Goal: Information Seeking & Learning: Compare options

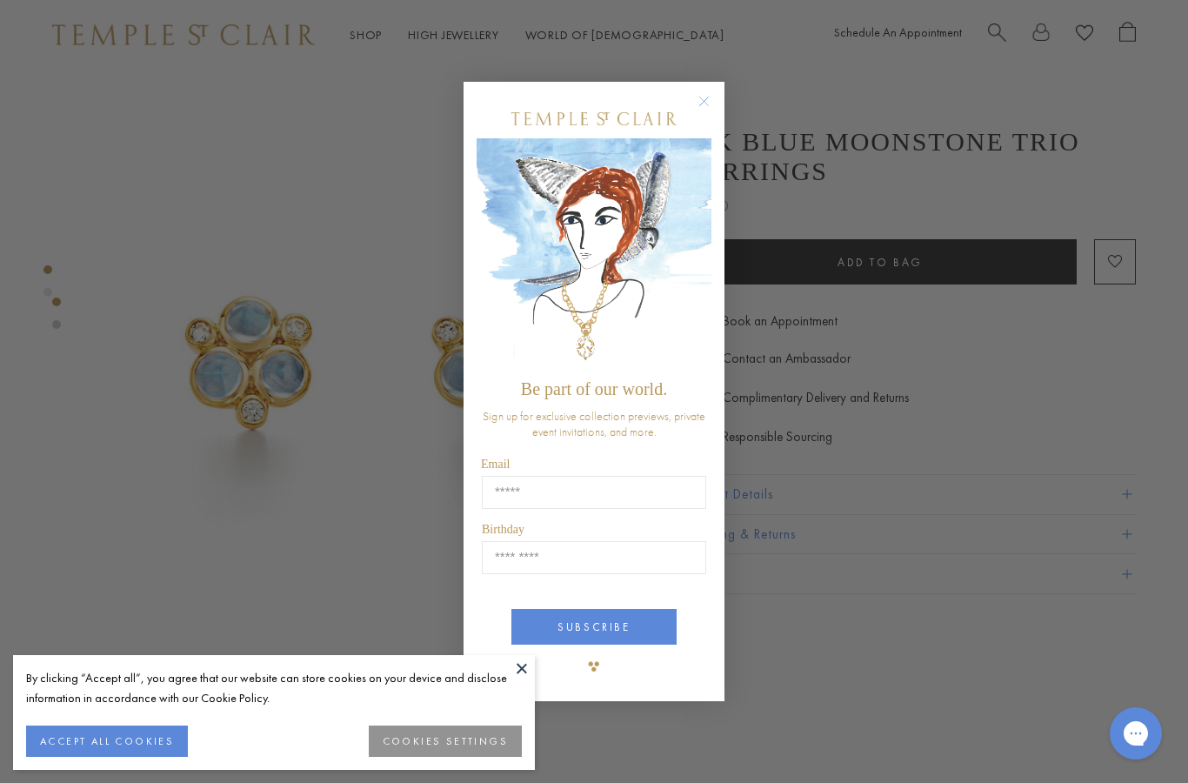
click at [710, 97] on circle "Close dialog" at bounding box center [704, 101] width 21 height 21
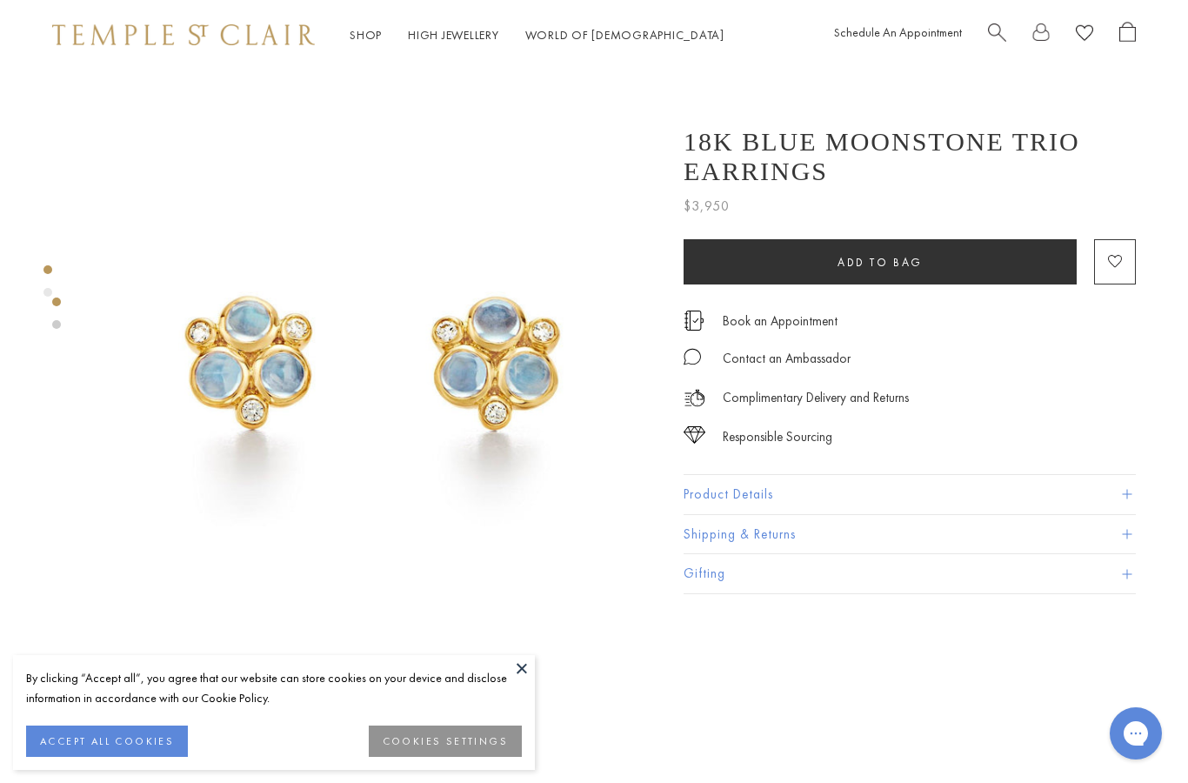
scroll to position [0, 3]
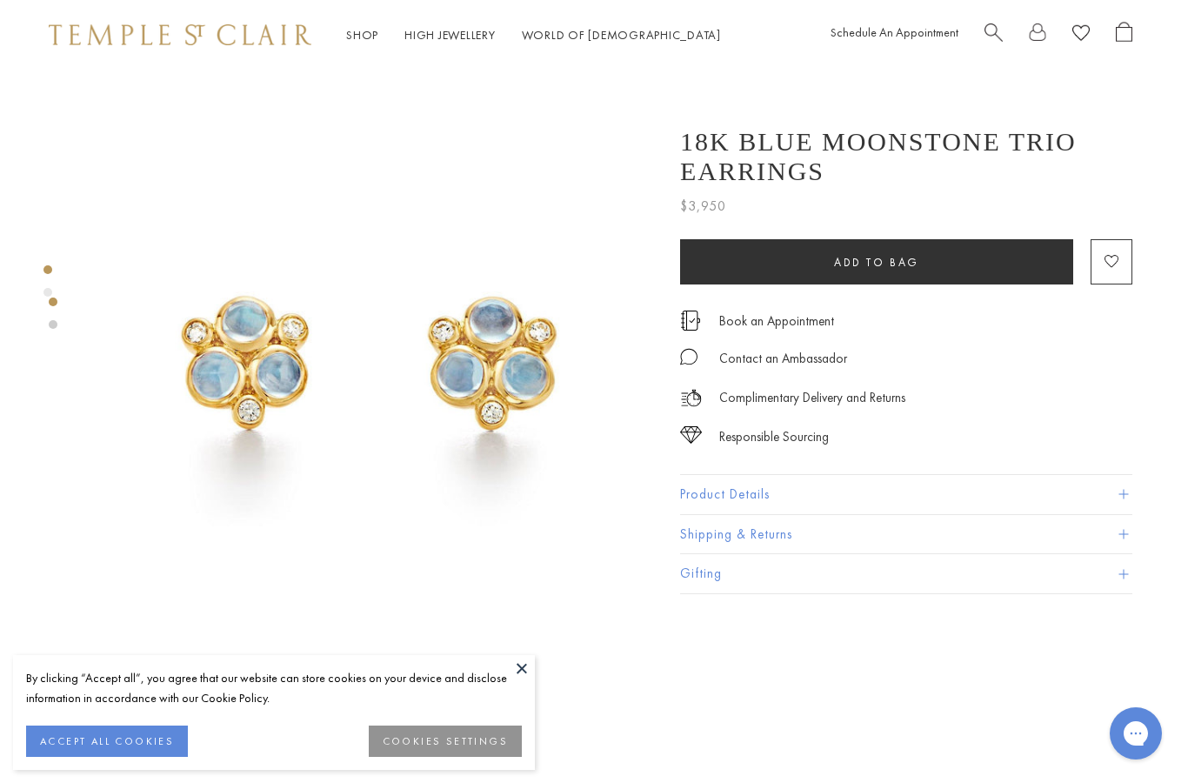
click at [49, 284] on div at bounding box center [53, 653] width 9 height 1167
click at [210, 337] on img at bounding box center [368, 355] width 571 height 571
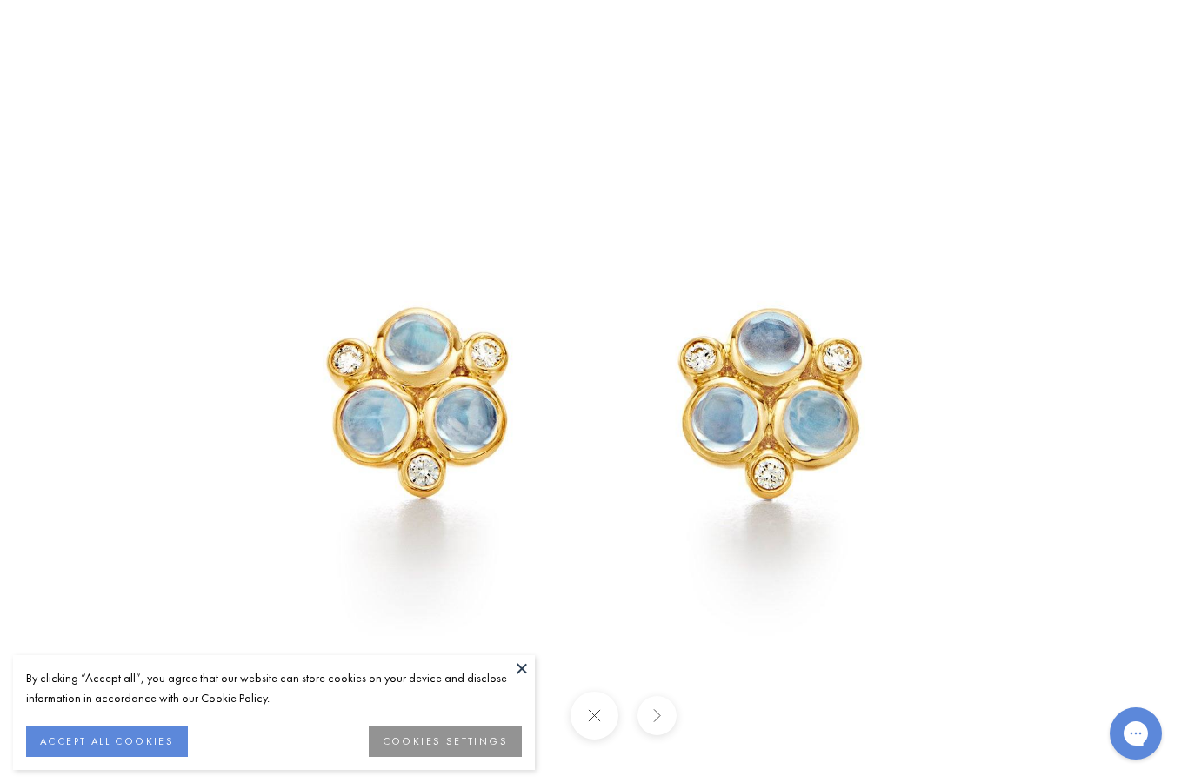
click at [80, 732] on button "ACCEPT ALL COOKIES" at bounding box center [107, 740] width 162 height 31
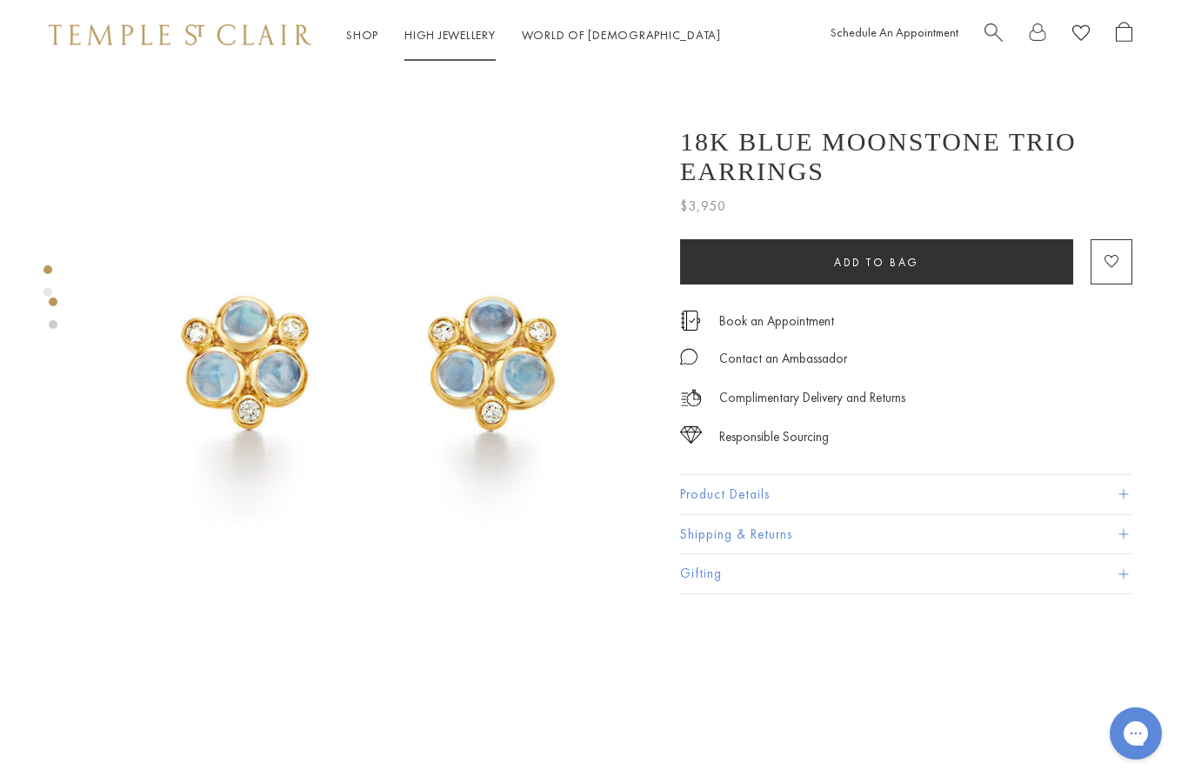
click at [451, 43] on link "High Jewellery High Jewellery" at bounding box center [449, 35] width 91 height 16
click at [368, 42] on link "Shop Shop" at bounding box center [362, 35] width 32 height 16
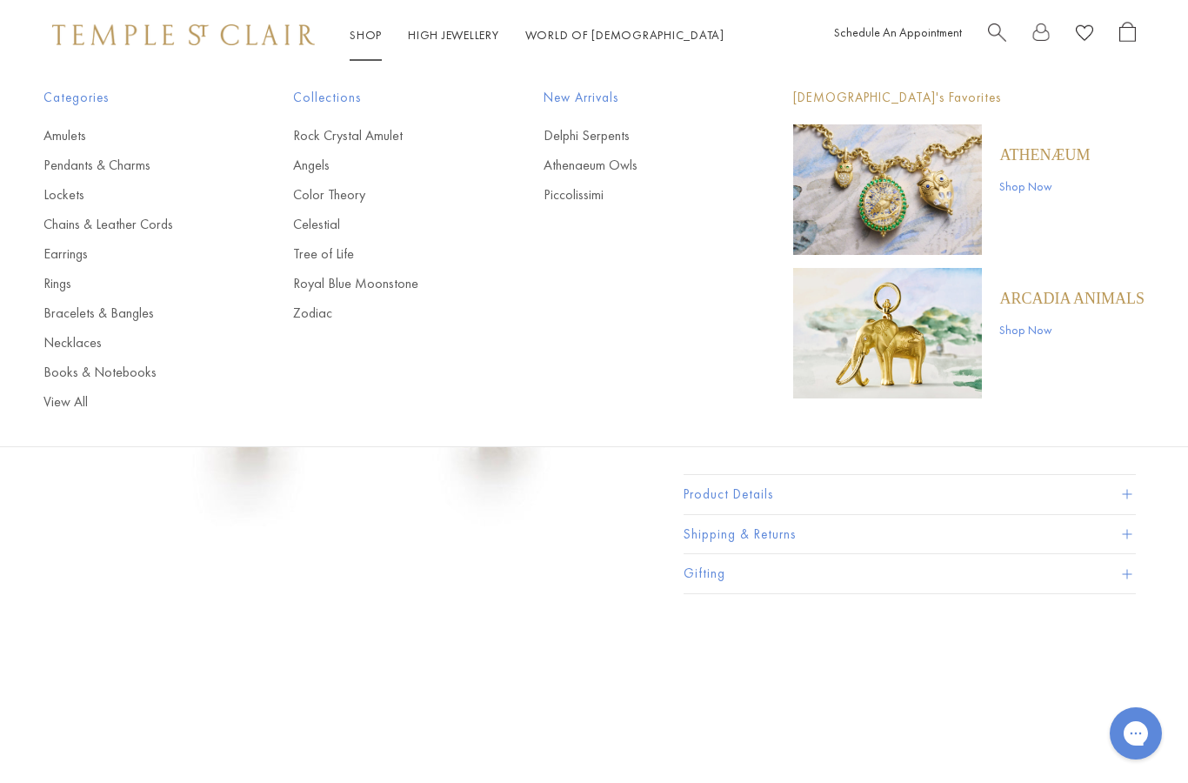
click at [1053, 332] on link "Shop Now" at bounding box center [1071, 329] width 145 height 19
click at [58, 165] on link "Pendants & Charms" at bounding box center [133, 165] width 180 height 19
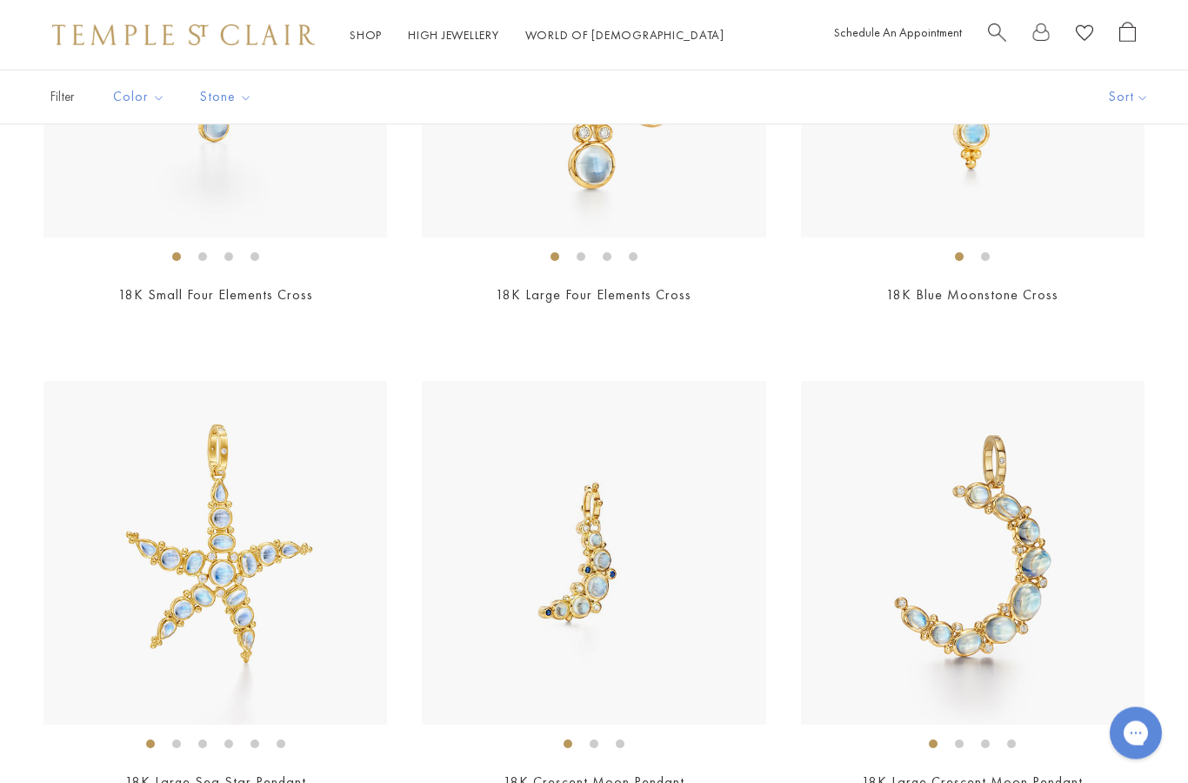
scroll to position [5752, 0]
click at [150, 543] on img at bounding box center [215, 553] width 344 height 344
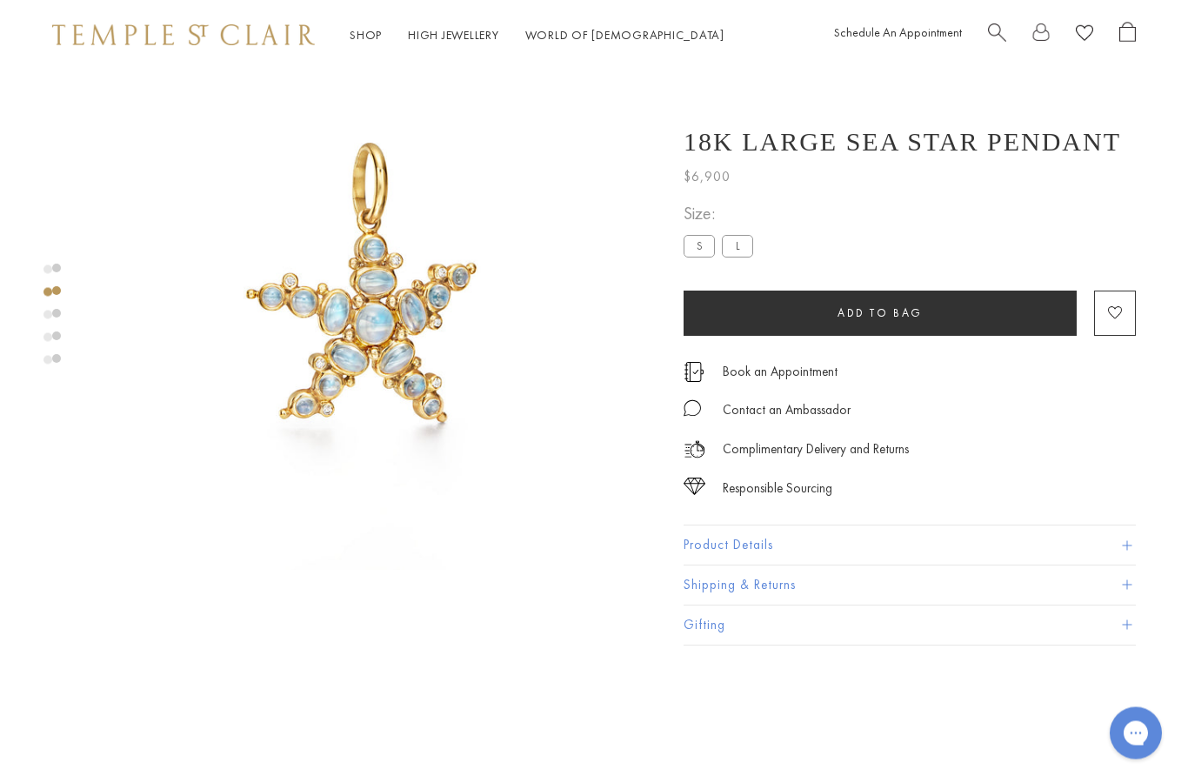
scroll to position [70, 0]
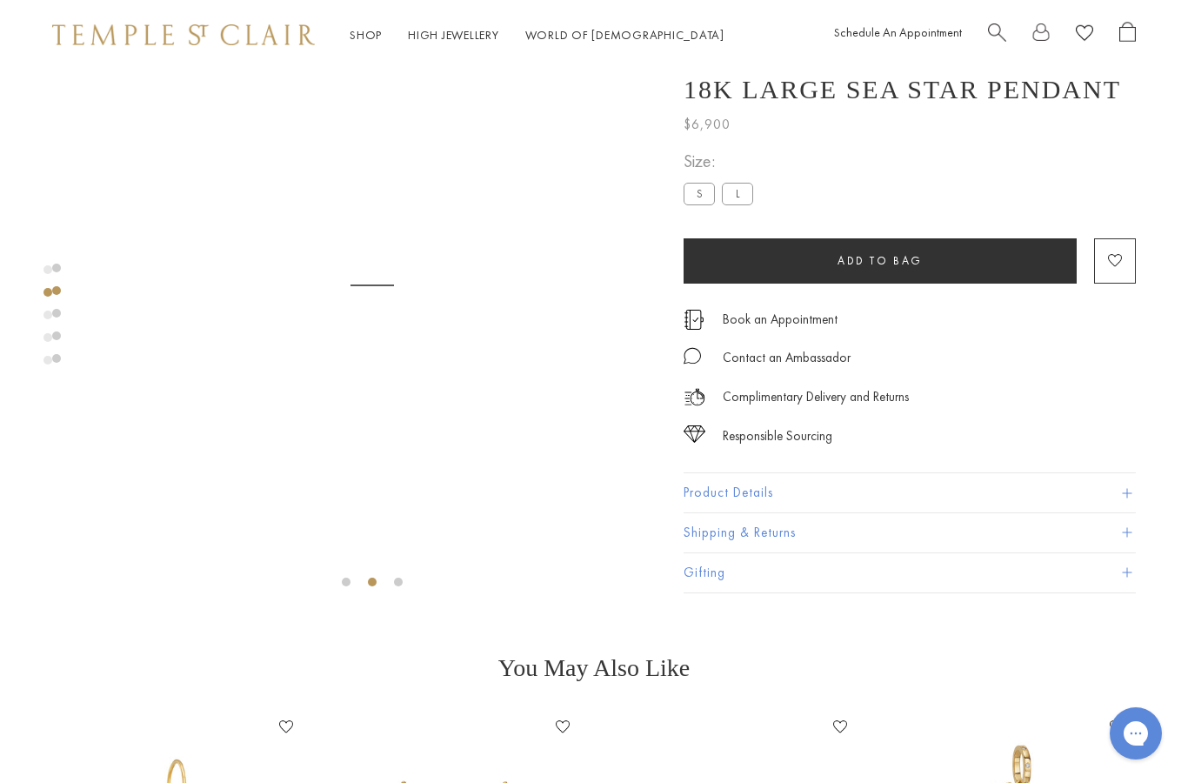
click at [707, 197] on label "S" at bounding box center [699, 194] width 31 height 22
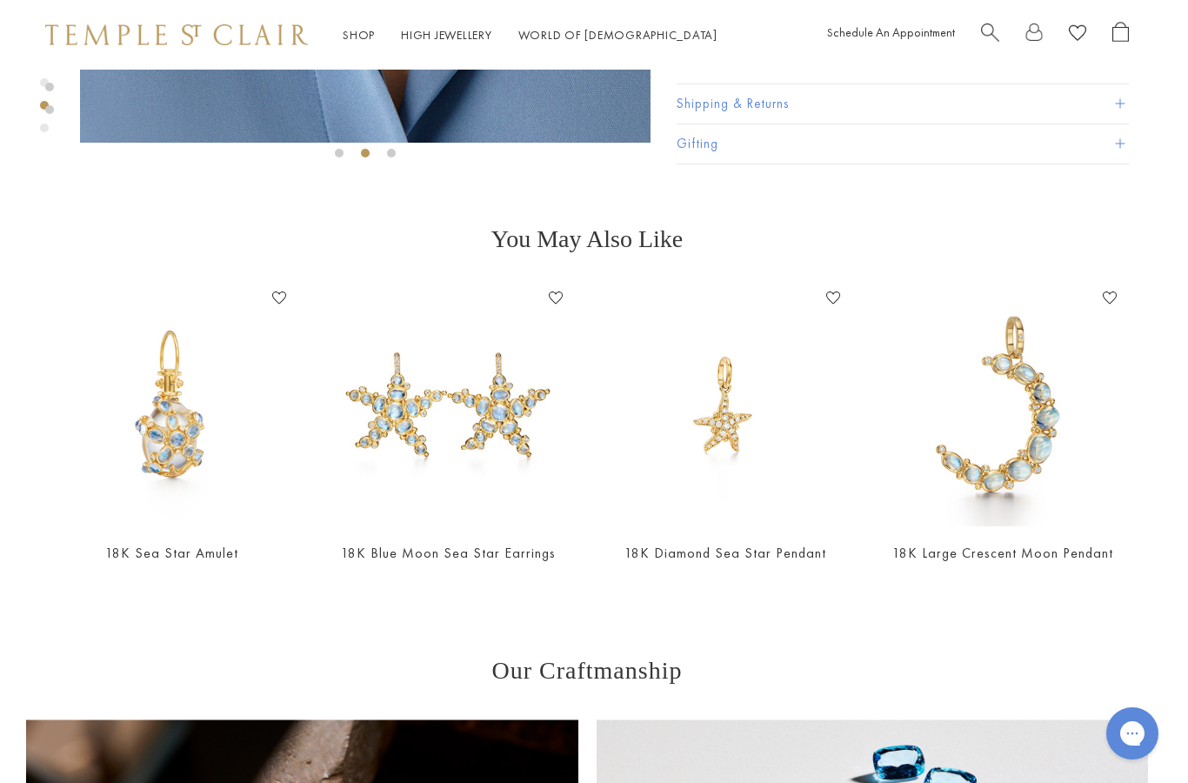
scroll to position [499, 3]
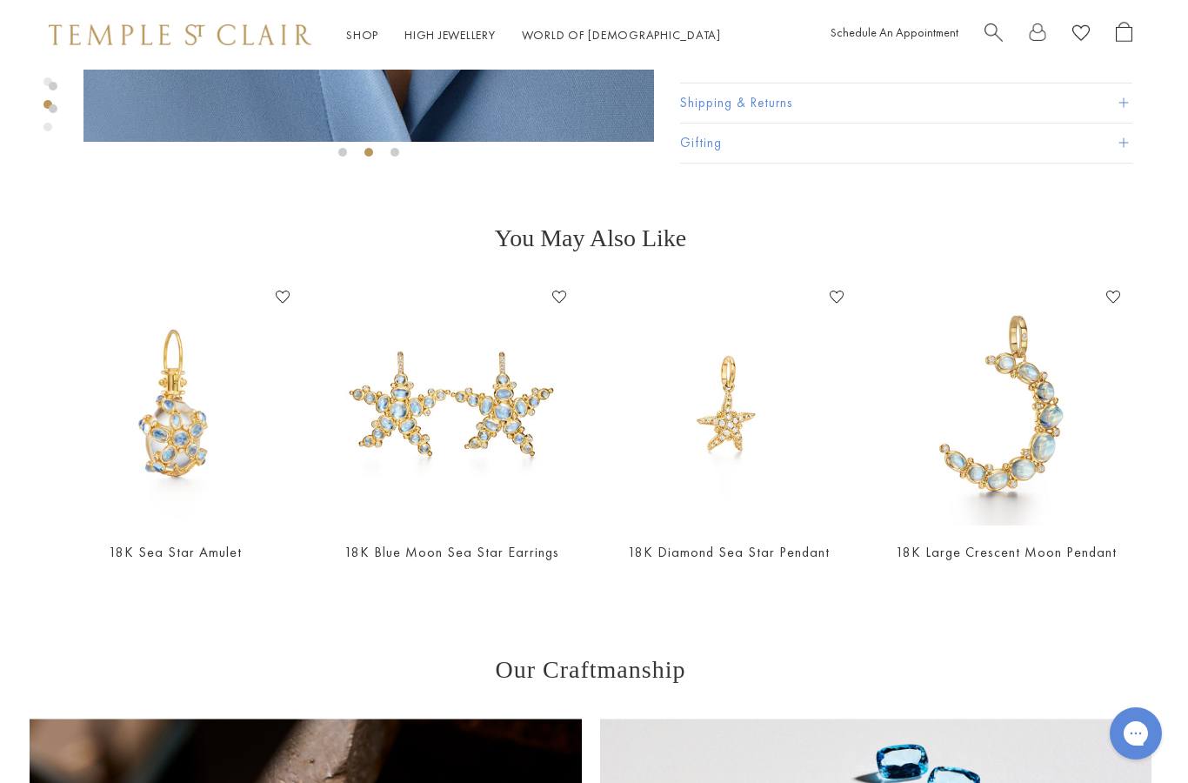
click at [160, 456] on img at bounding box center [175, 404] width 243 height 243
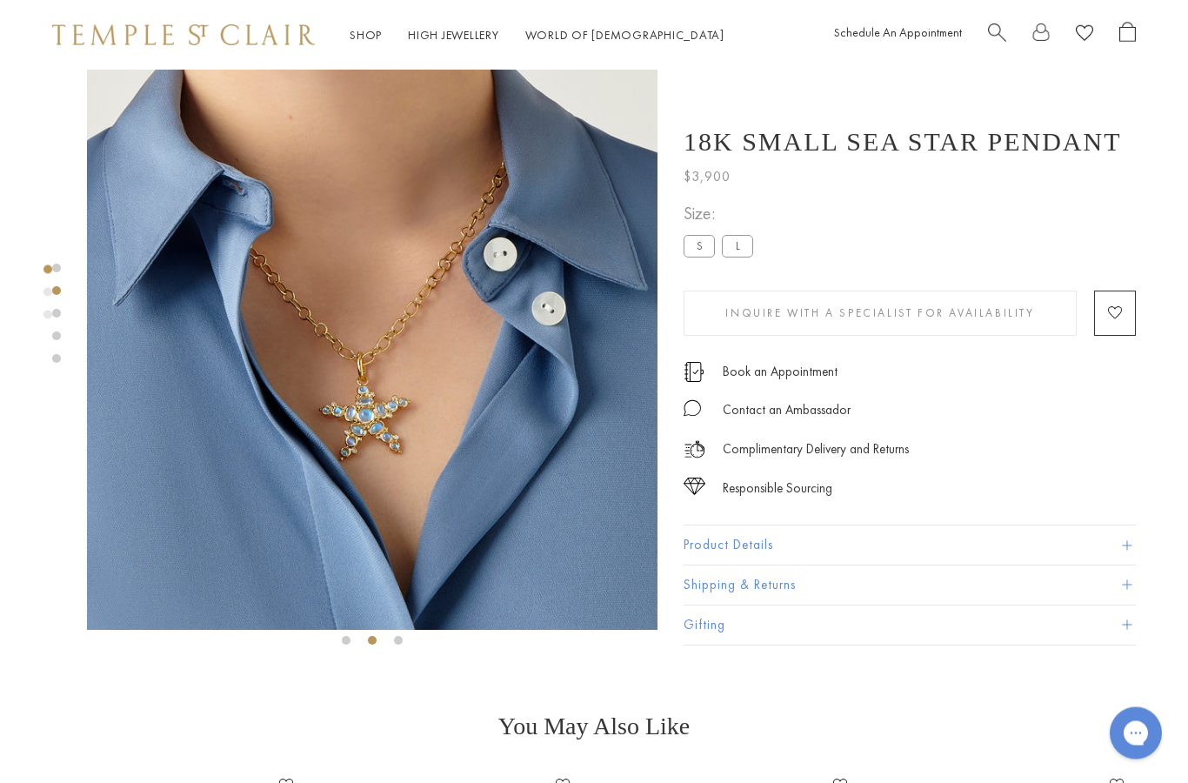
scroll to position [0, 0]
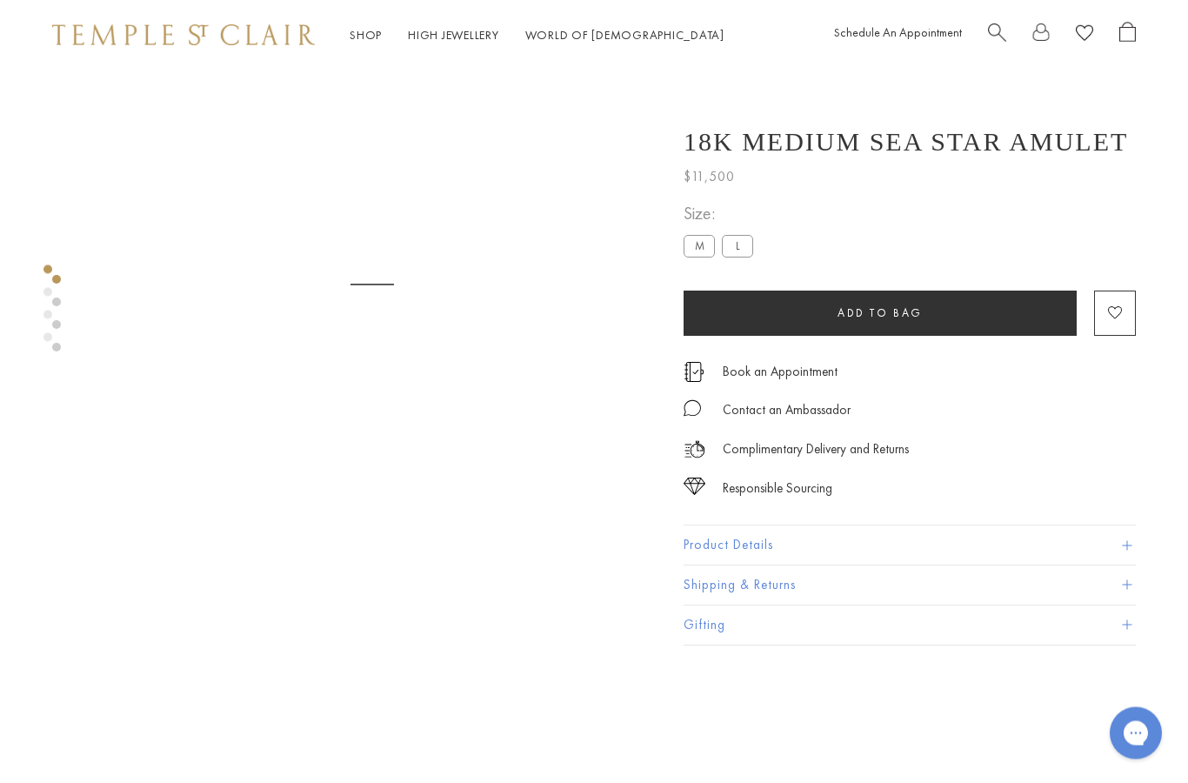
scroll to position [70, 0]
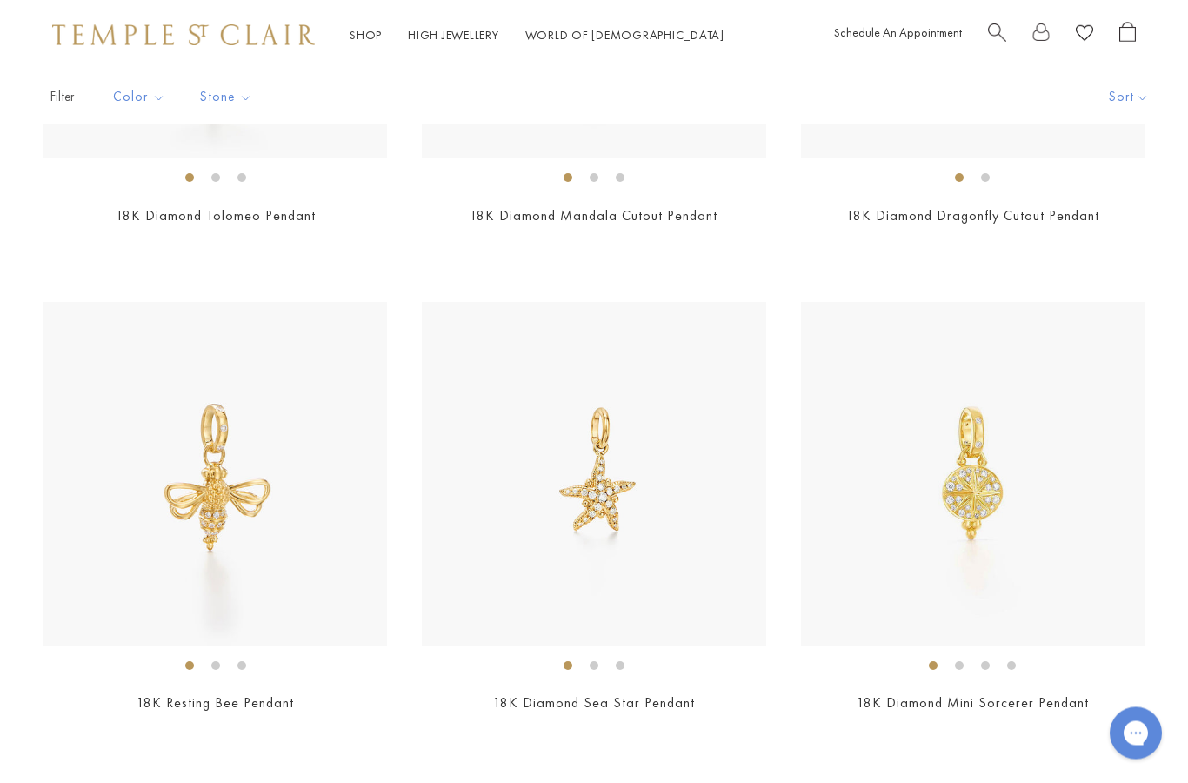
scroll to position [8270, 0]
click at [175, 560] on img at bounding box center [215, 471] width 344 height 344
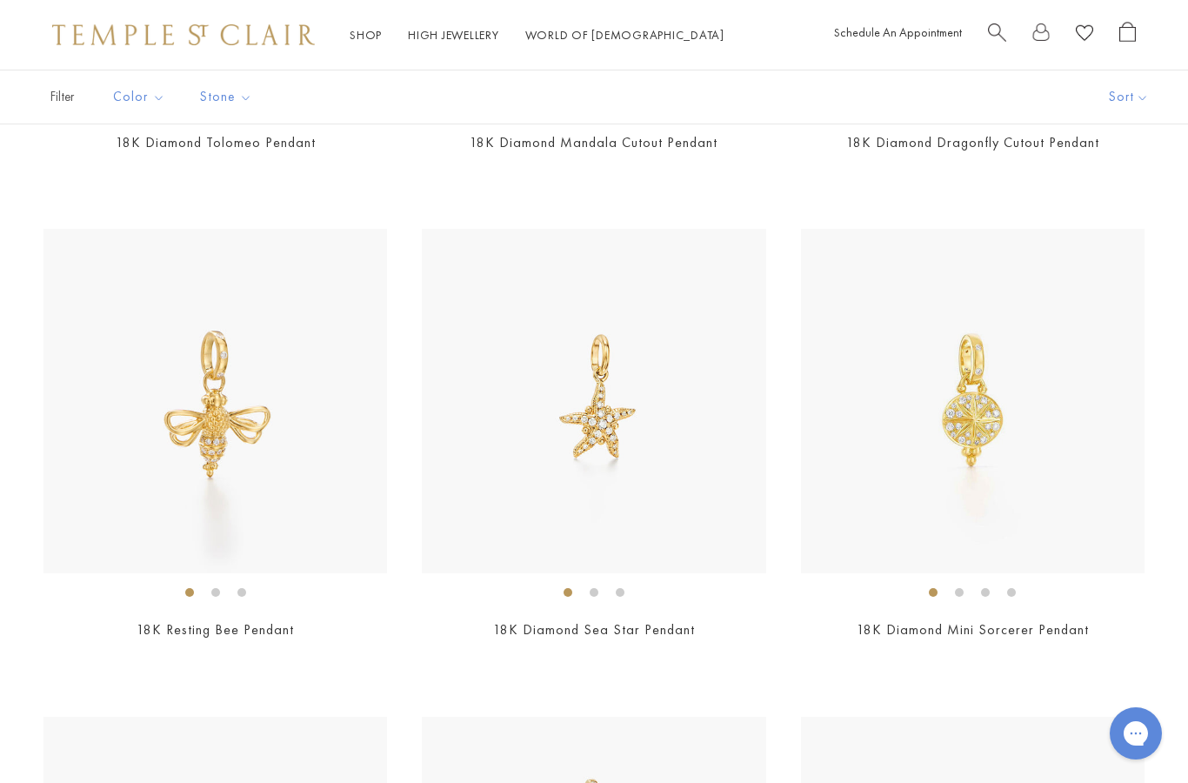
click at [557, 388] on img at bounding box center [594, 401] width 344 height 344
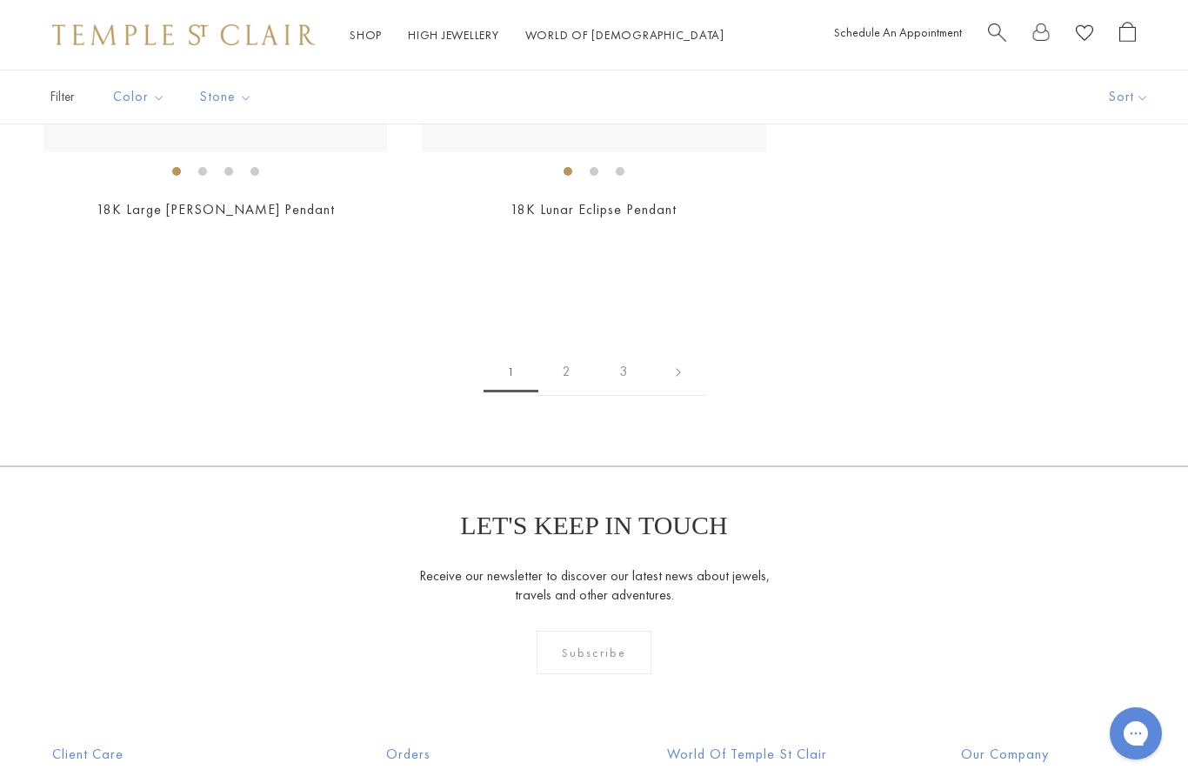
scroll to position [9733, 0]
click at [566, 357] on link "2" at bounding box center [566, 374] width 57 height 48
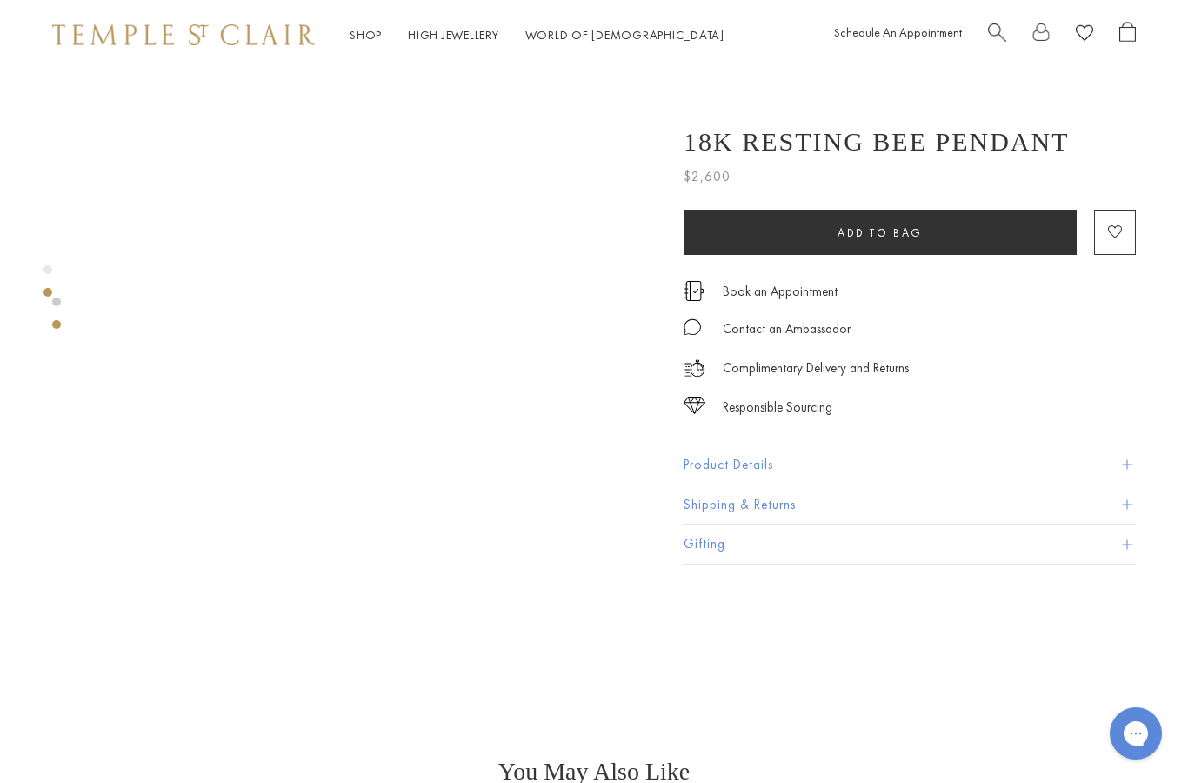
scroll to position [524, 0]
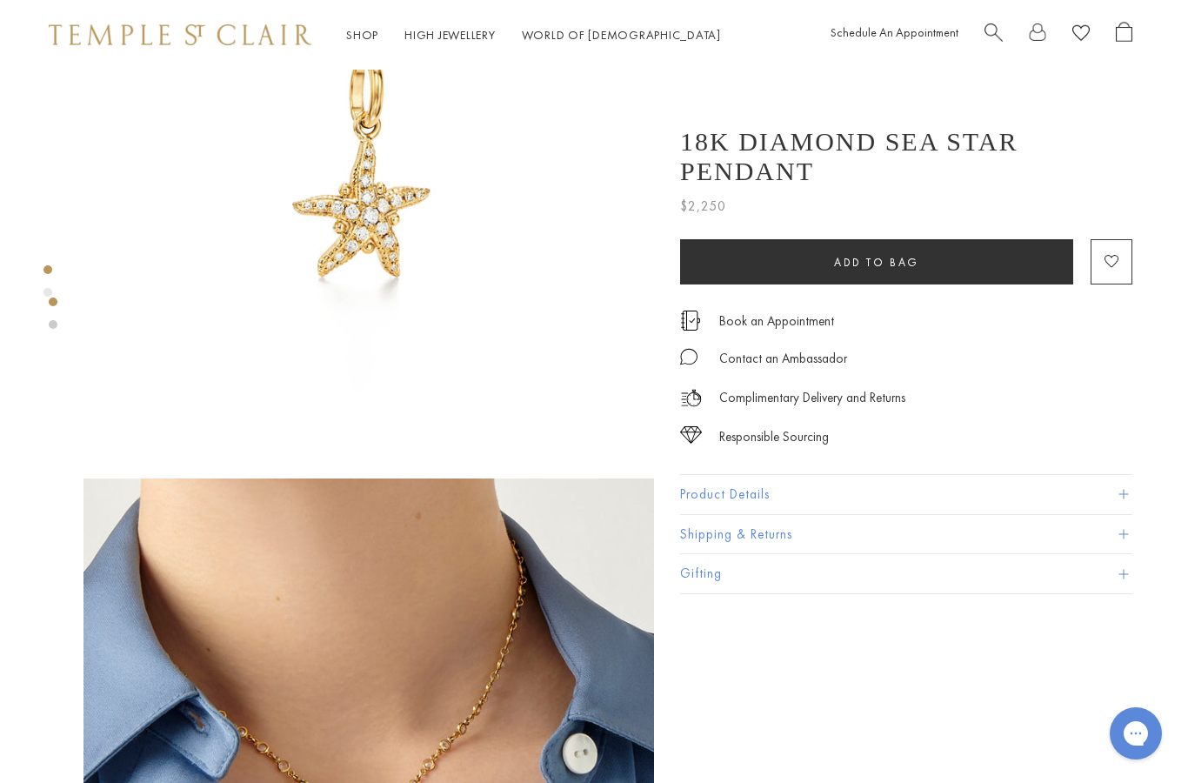
scroll to position [170, 3]
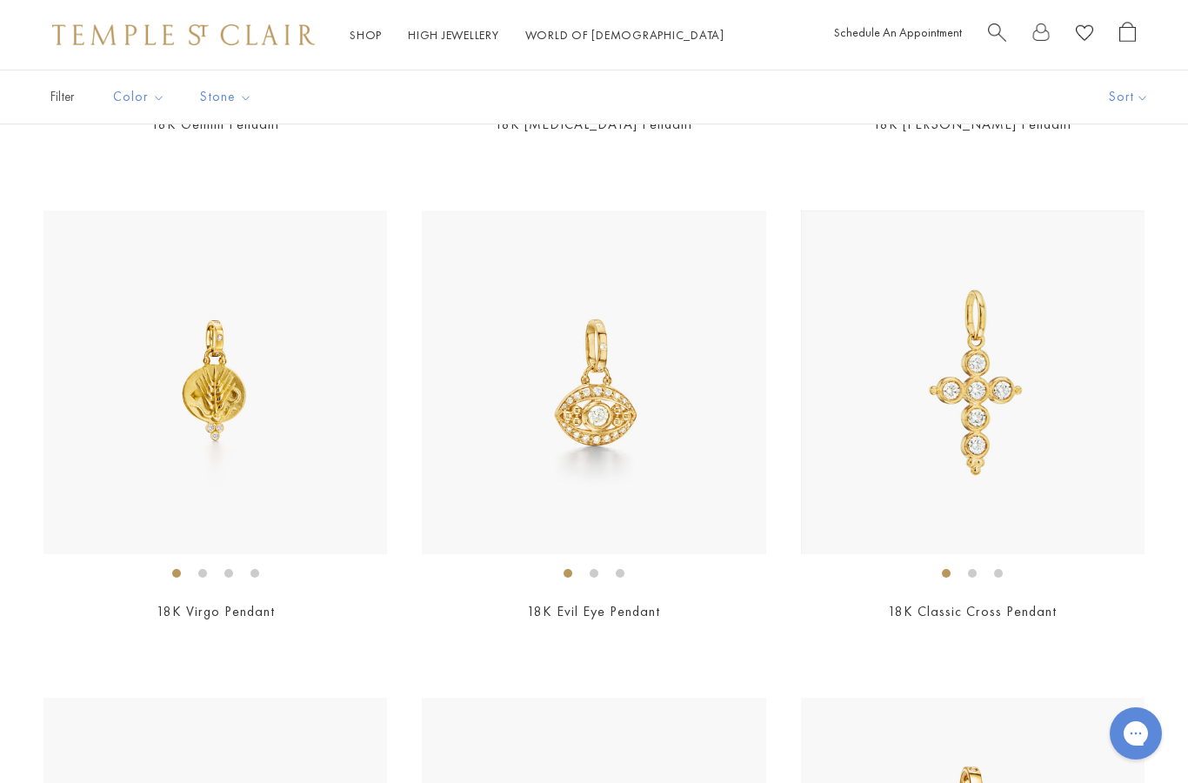
scroll to position [2024, 0]
click at [519, 617] on h2 "18K Evil Eye Pendant" at bounding box center [594, 613] width 344 height 20
click at [563, 404] on img at bounding box center [594, 382] width 344 height 344
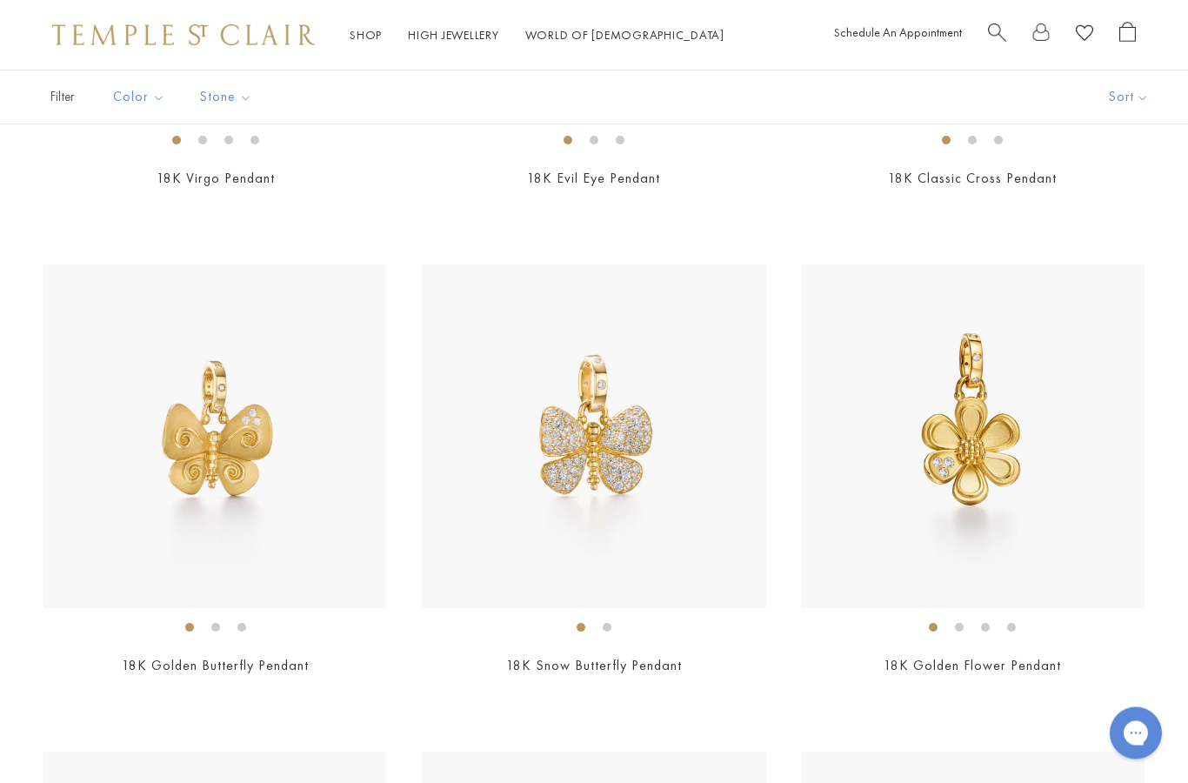
scroll to position [2460, 0]
click at [1068, 481] on img at bounding box center [973, 435] width 344 height 344
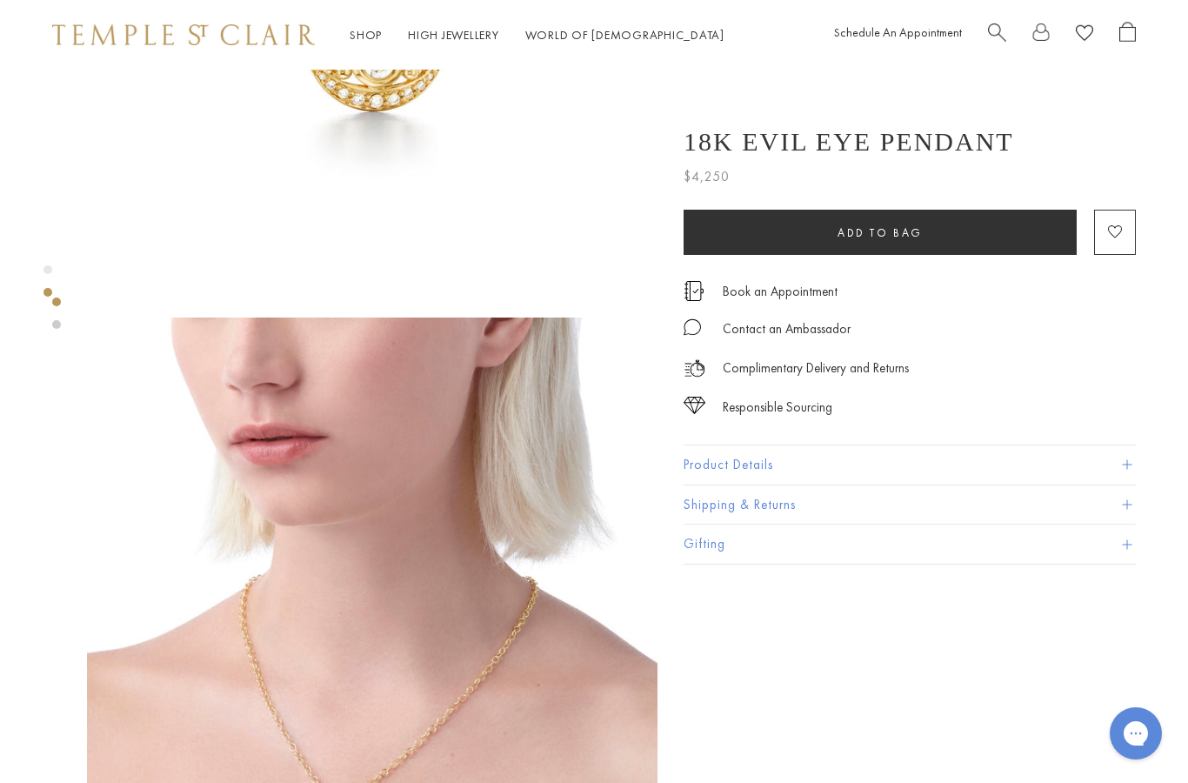
scroll to position [336, 0]
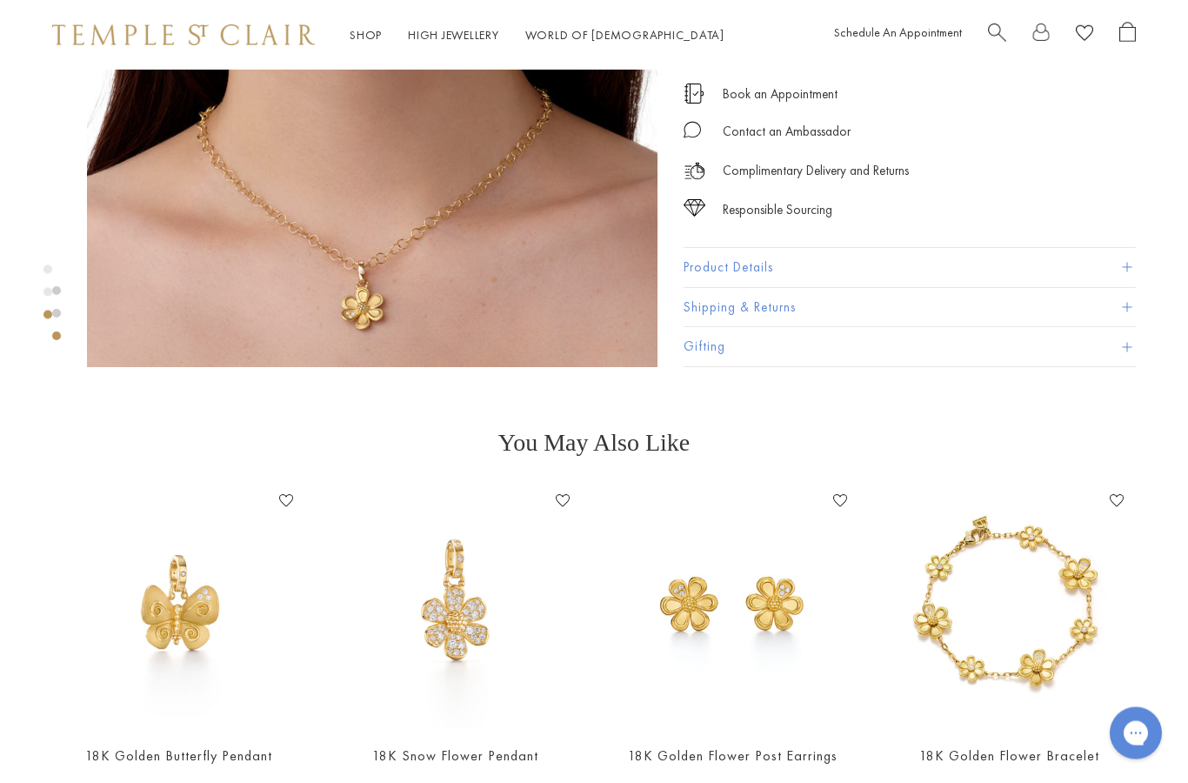
scroll to position [1466, 0]
click at [447, 654] on img at bounding box center [456, 608] width 243 height 243
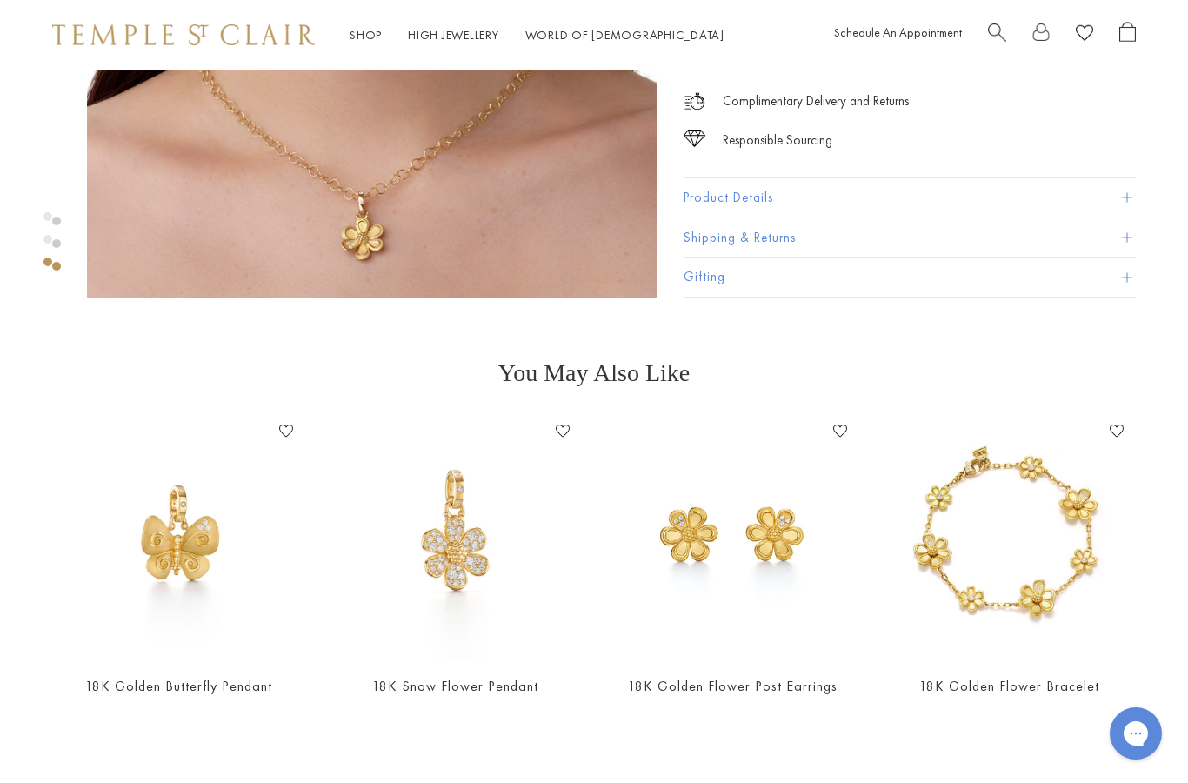
click at [93, 388] on section "You May Also Like 18K Golden Butterfly Pendant Add to Wishlist $2,500 18K Snow …" at bounding box center [594, 540] width 1188 height 362
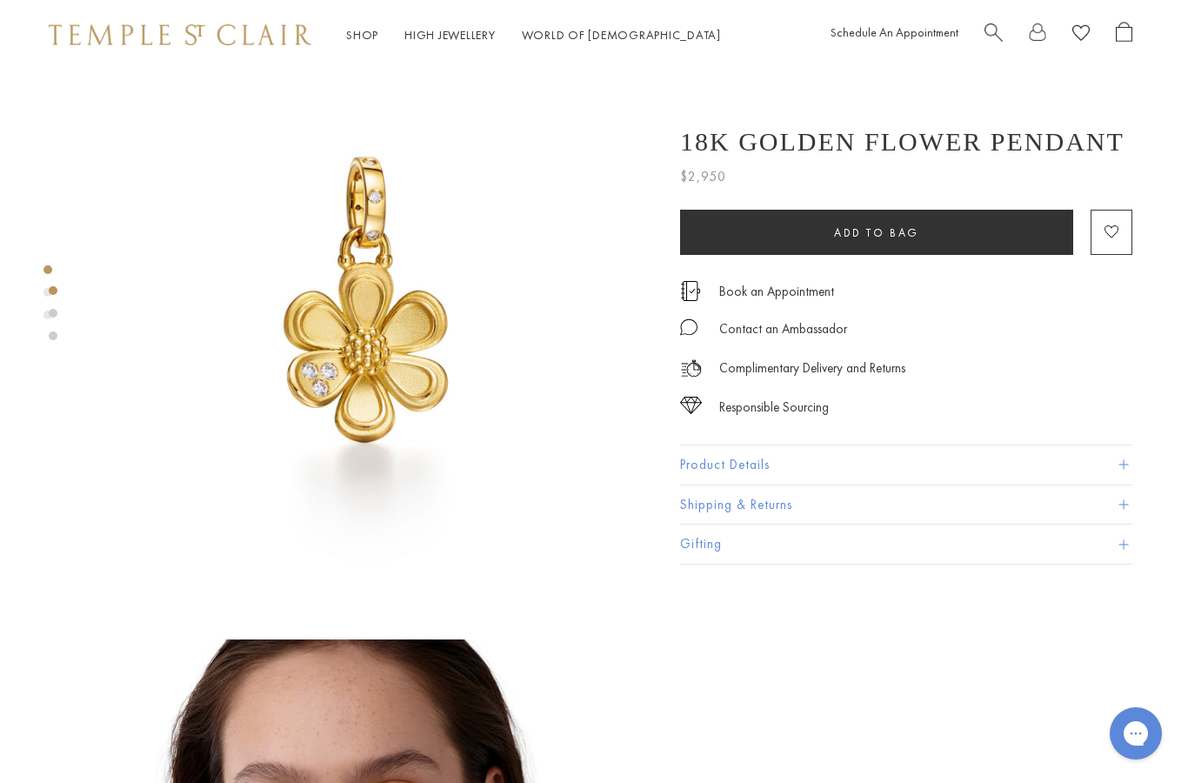
scroll to position [0, 3]
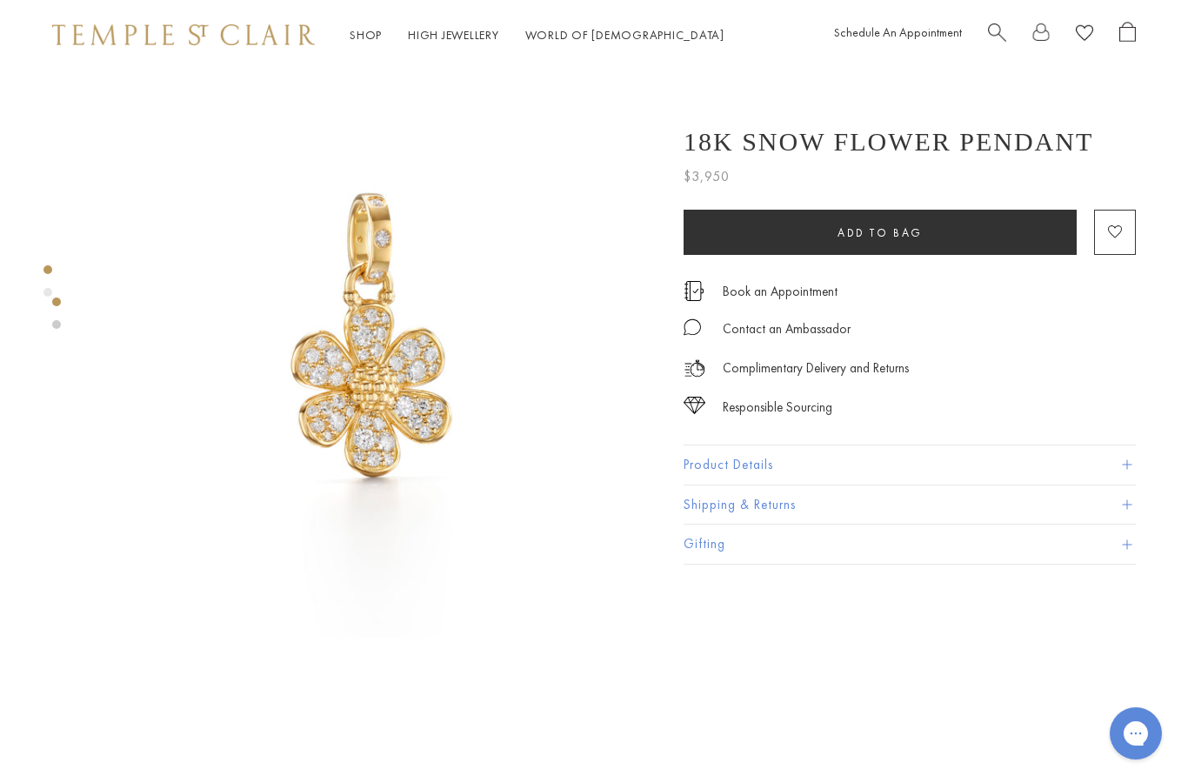
click at [848, 457] on button "Product Details" at bounding box center [910, 464] width 452 height 39
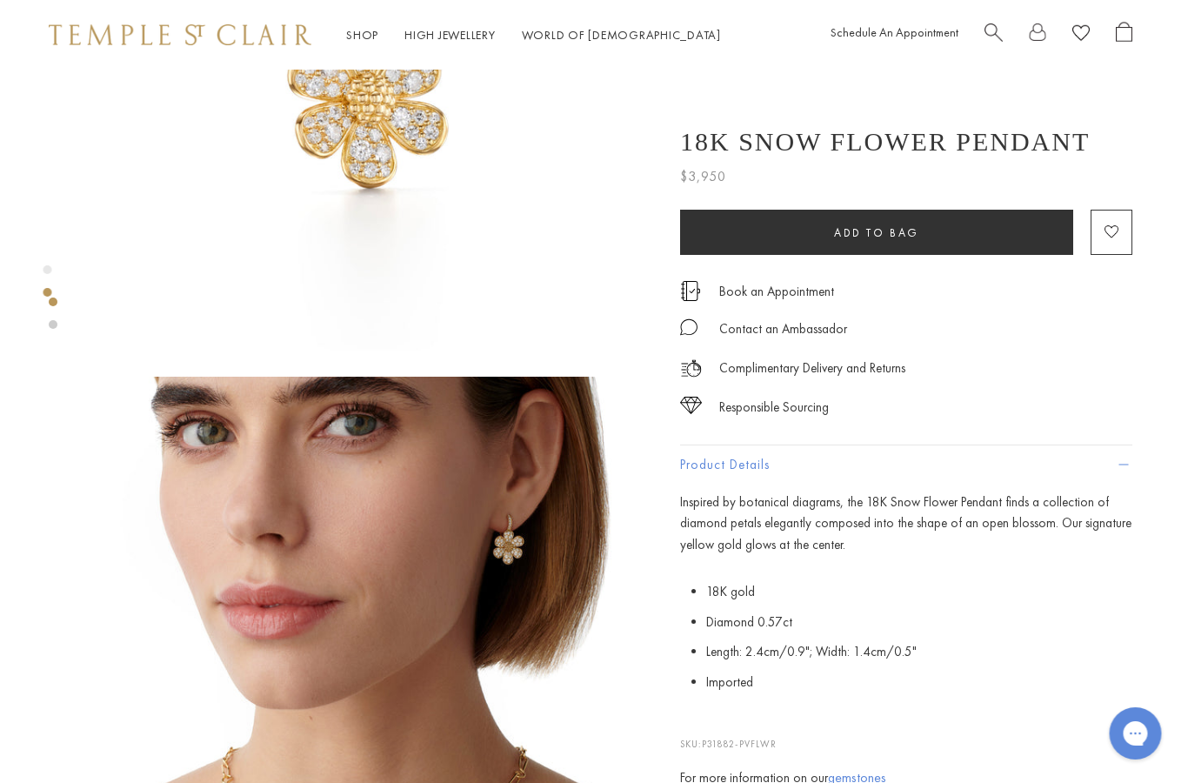
scroll to position [289, 3]
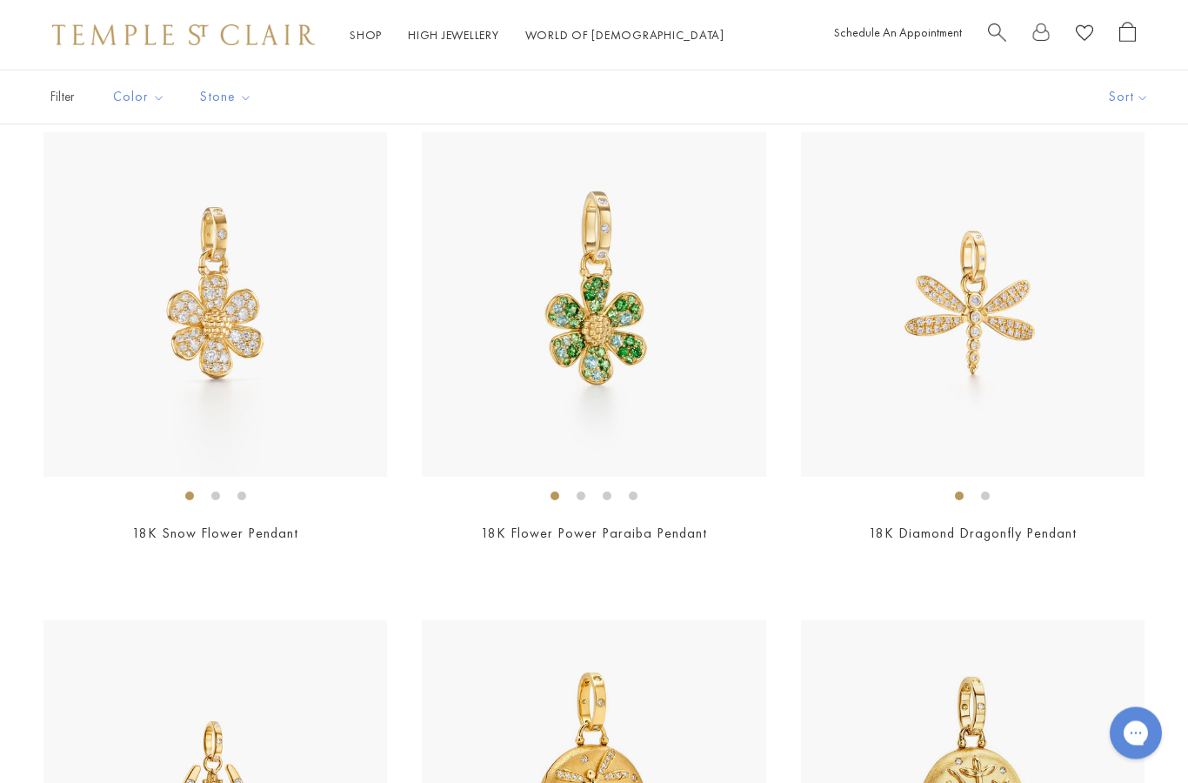
scroll to position [3089, 0]
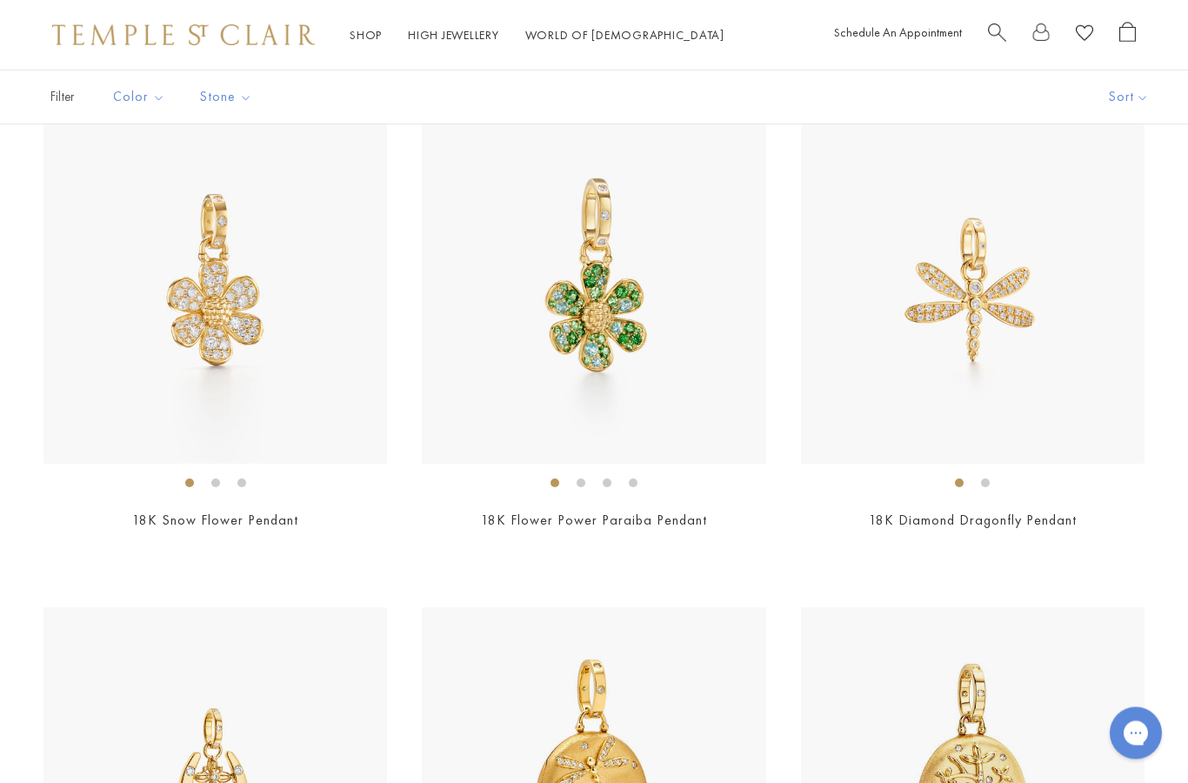
click at [520, 388] on img at bounding box center [594, 292] width 344 height 344
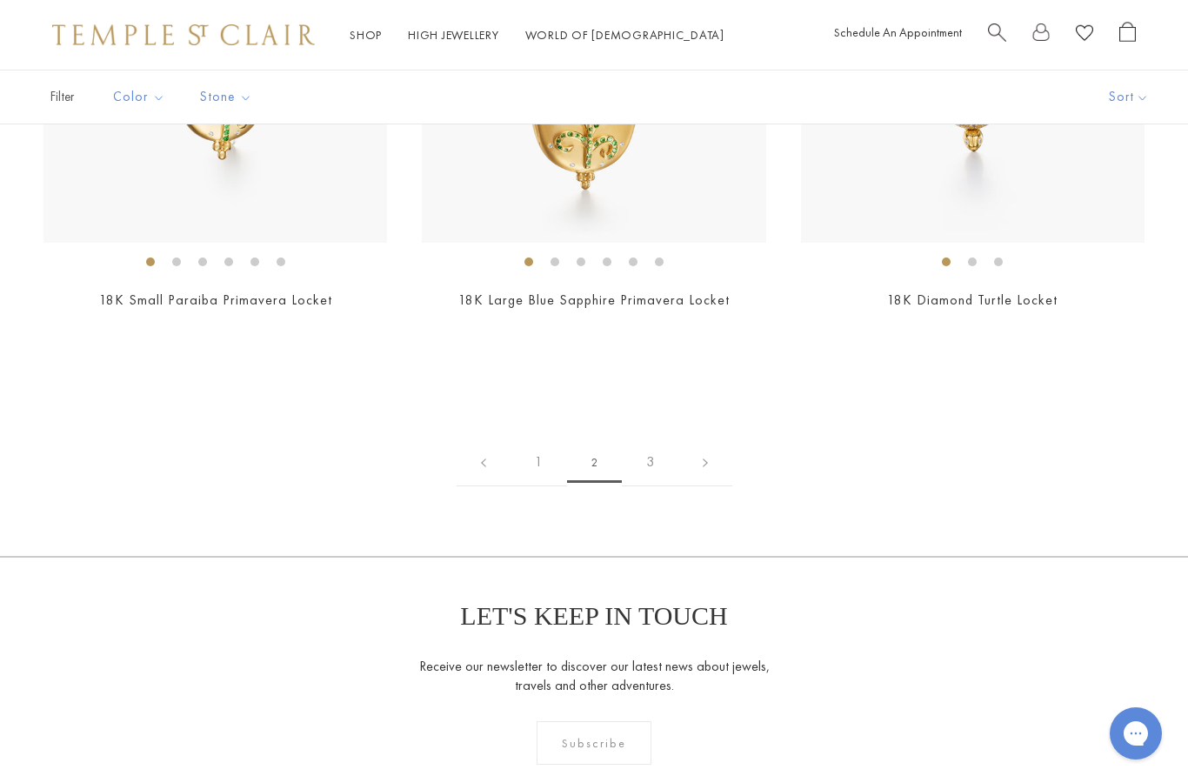
scroll to position [7722, 0]
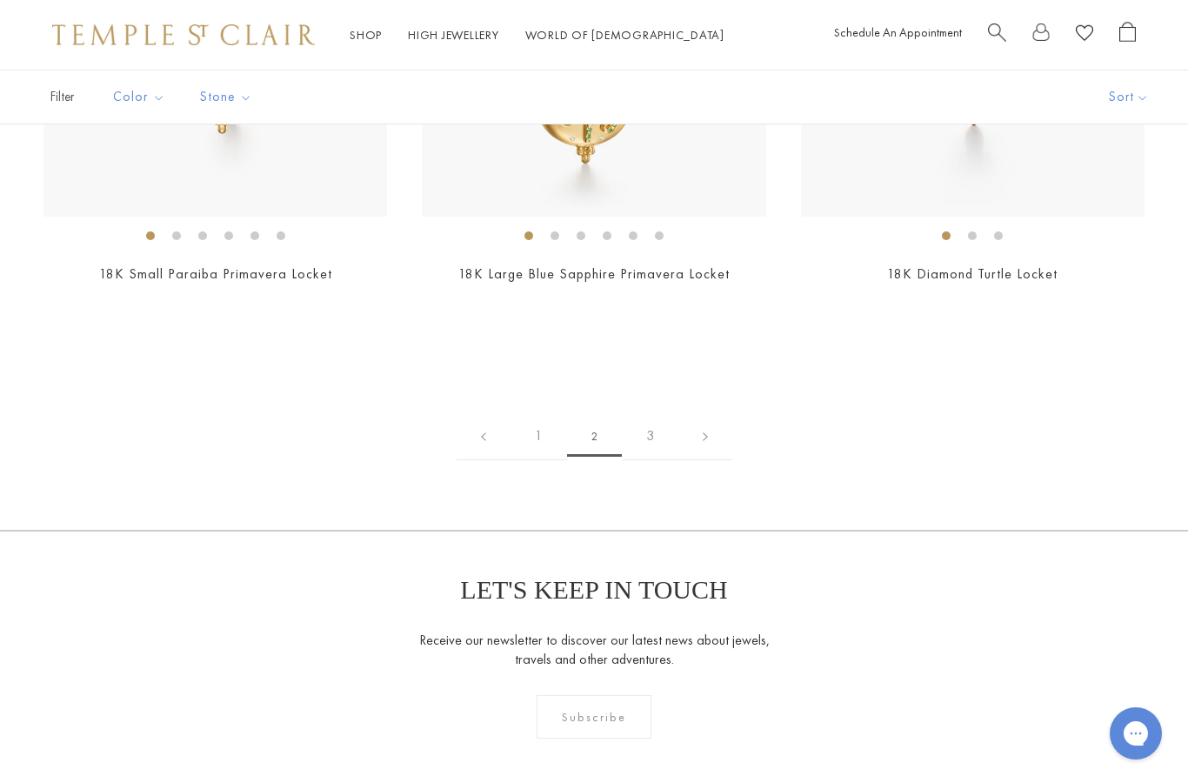
click at [641, 418] on link "3" at bounding box center [650, 436] width 57 height 48
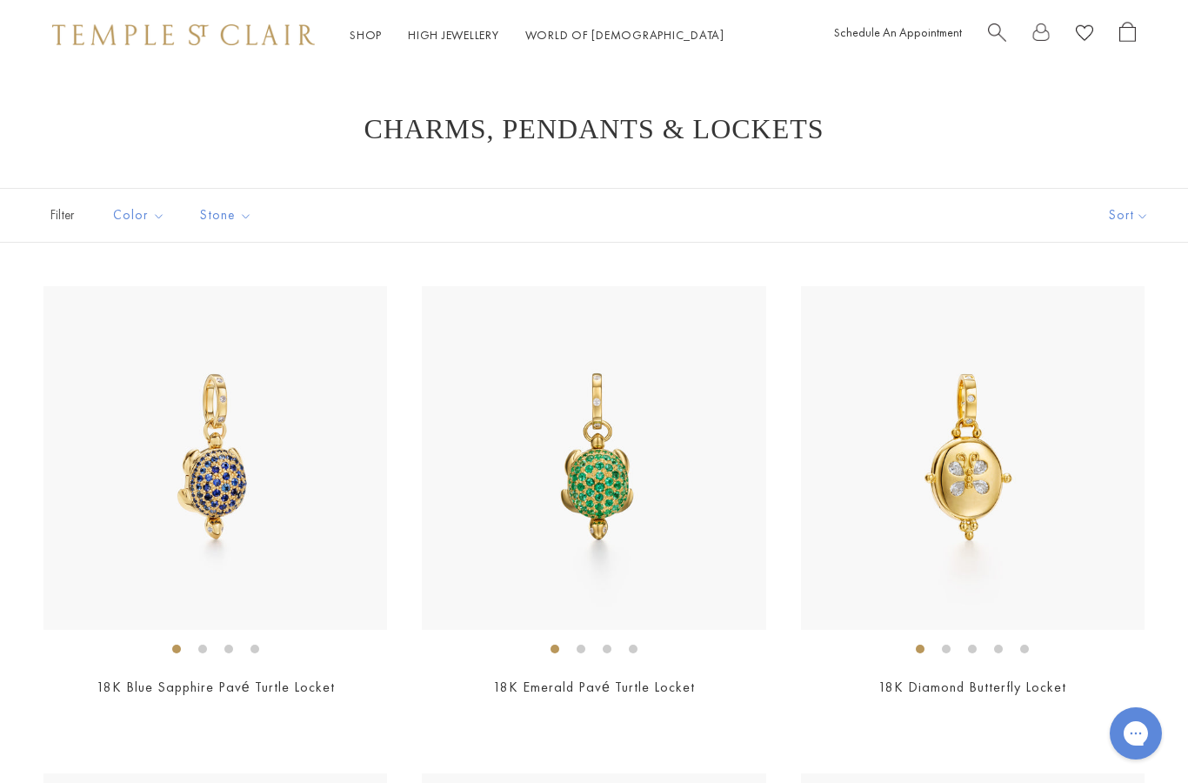
click at [1006, 67] on div "Shop Shop Categories Amulets Pendants & Charms Lockets Chains & Leather Cords E…" at bounding box center [594, 35] width 1188 height 70
click at [367, 43] on link "Shop Shop" at bounding box center [366, 35] width 32 height 16
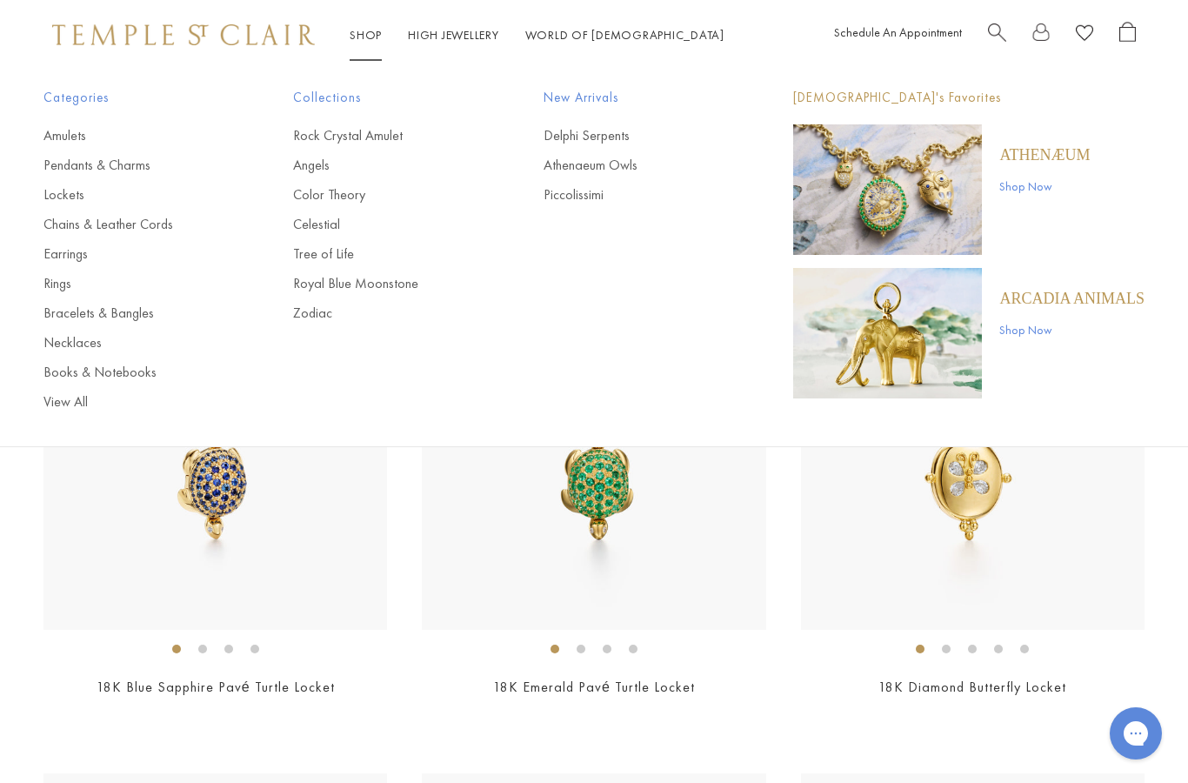
click at [54, 261] on link "Earrings" at bounding box center [133, 253] width 180 height 19
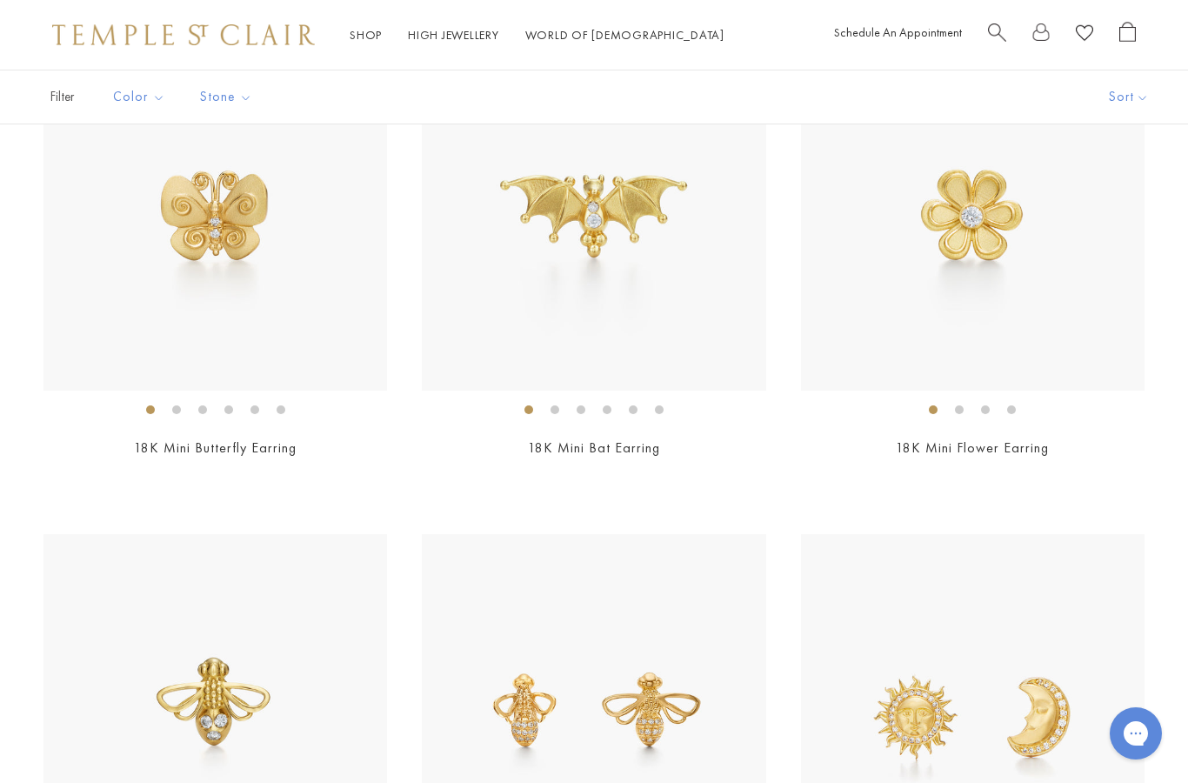
scroll to position [1685, 0]
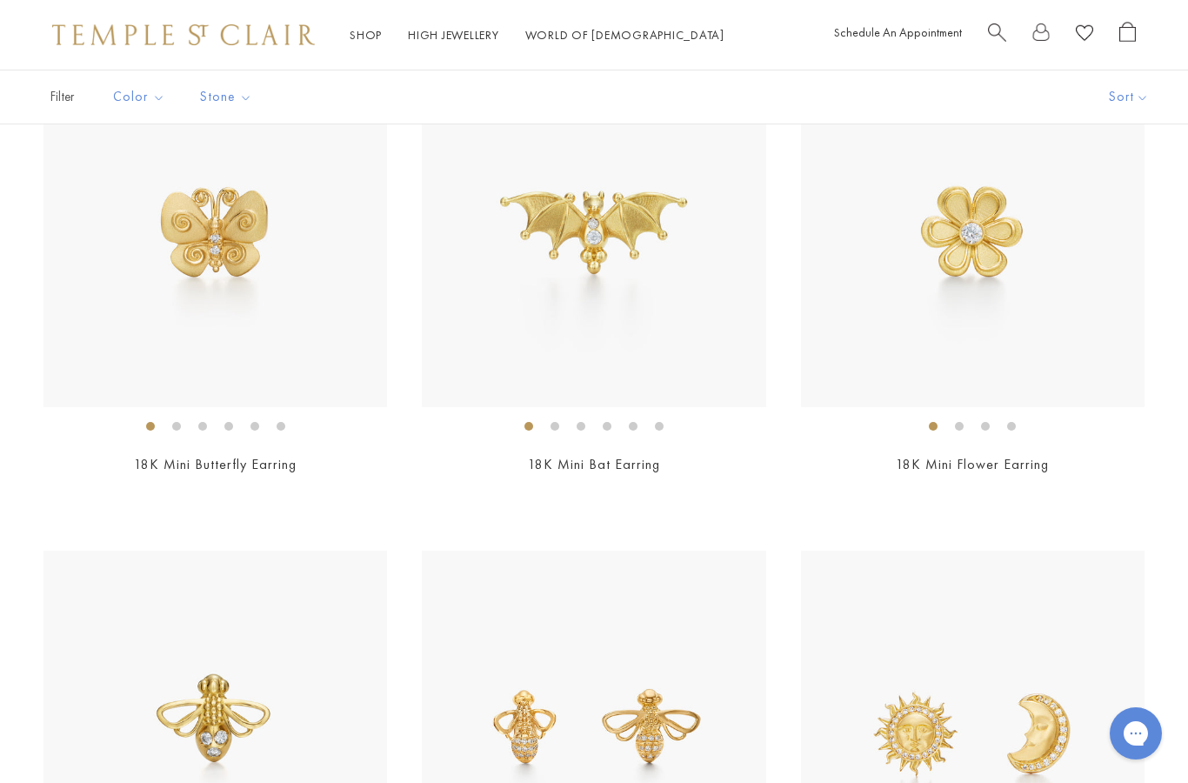
click at [1004, 460] on link "18K Mini Flower Earring" at bounding box center [972, 464] width 153 height 18
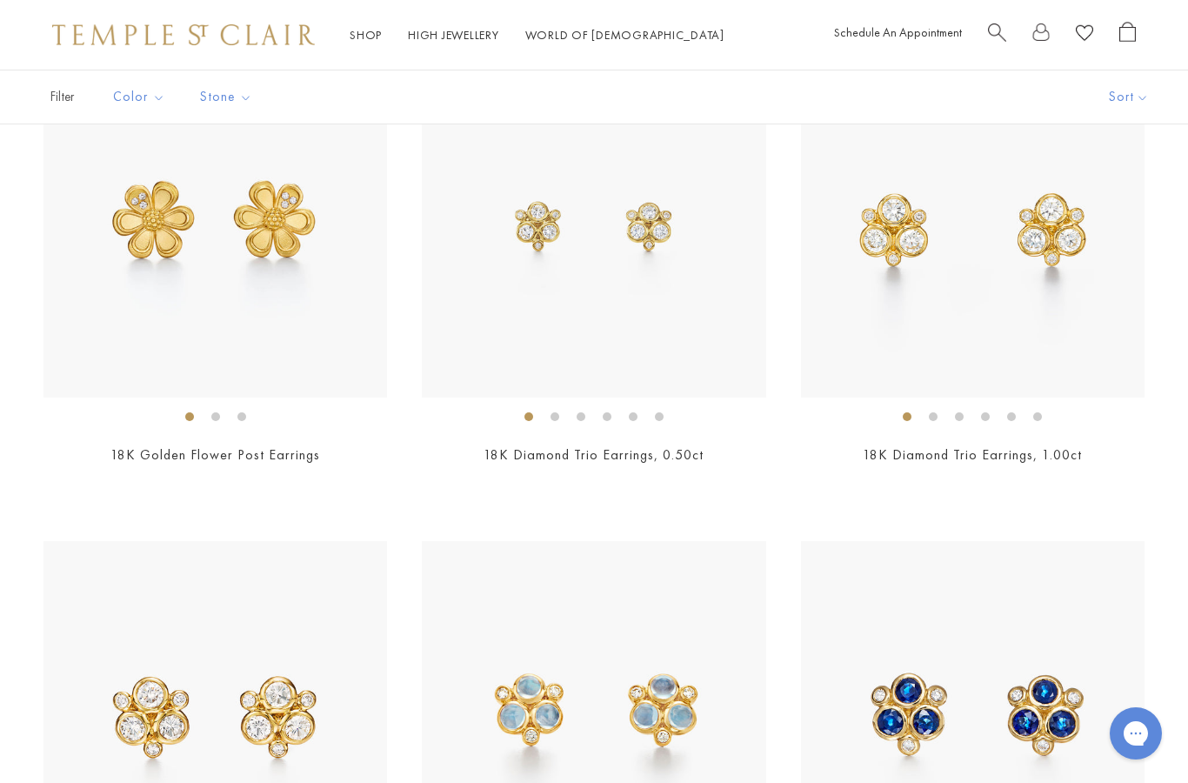
scroll to position [2665, 0]
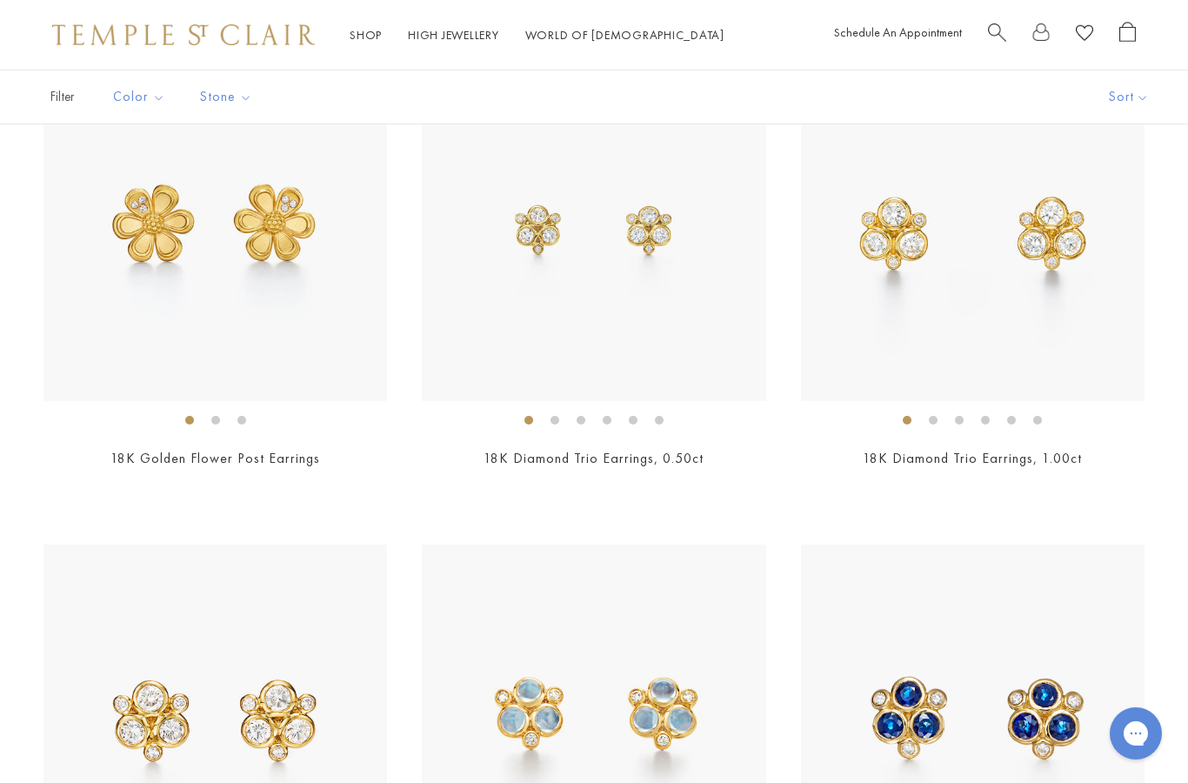
click at [1078, 449] on link "18K Diamond Trio Earrings, 1.00ct" at bounding box center [972, 458] width 219 height 18
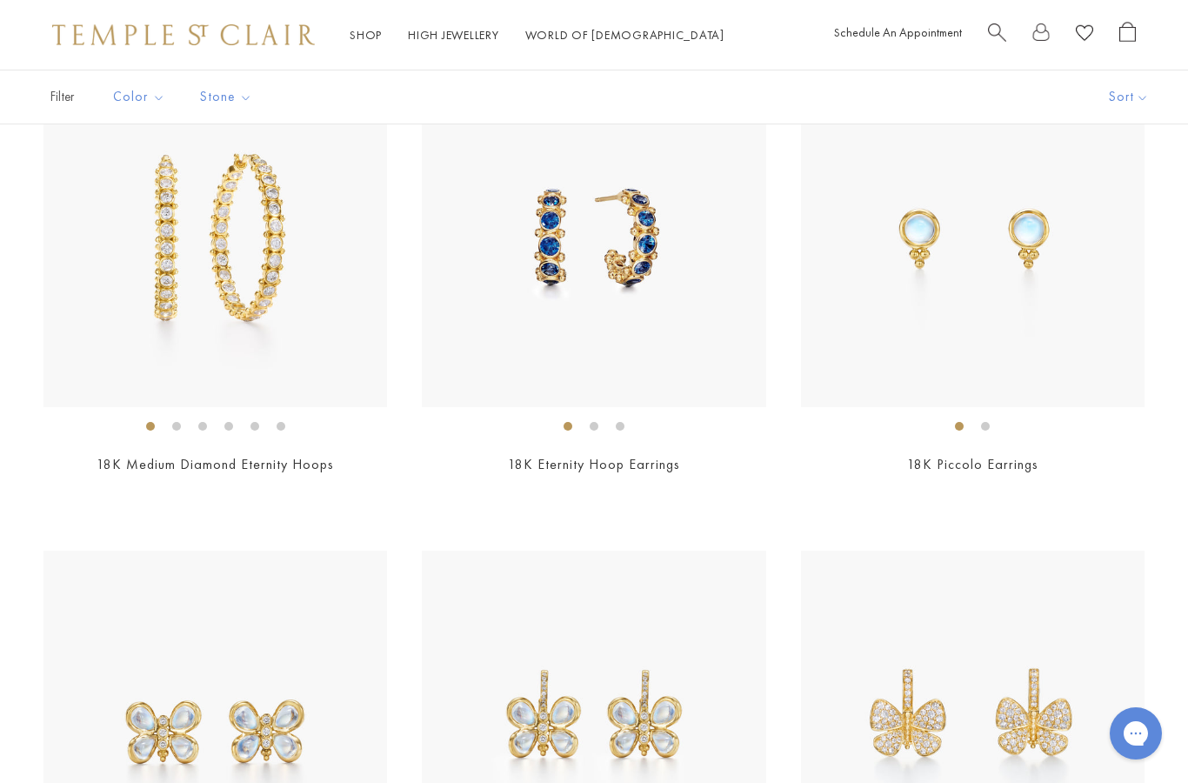
scroll to position [6068, 0]
click at [1011, 301] on img at bounding box center [973, 237] width 344 height 344
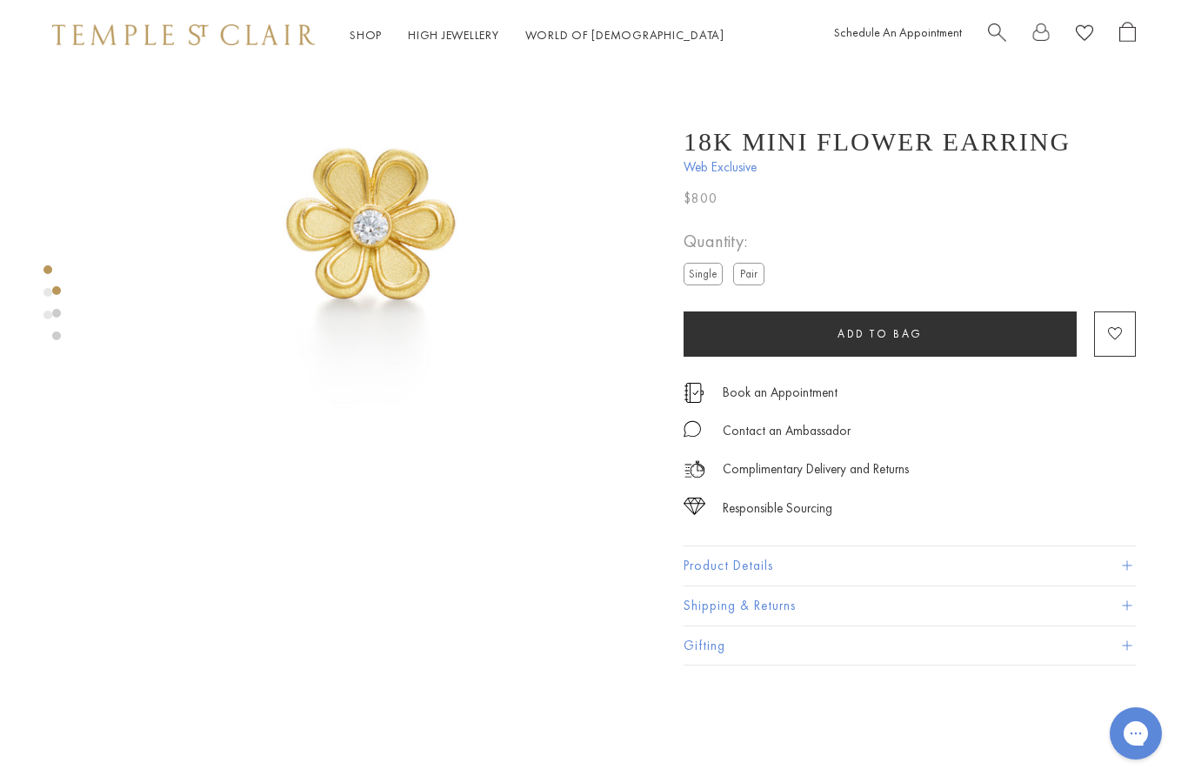
scroll to position [63, 0]
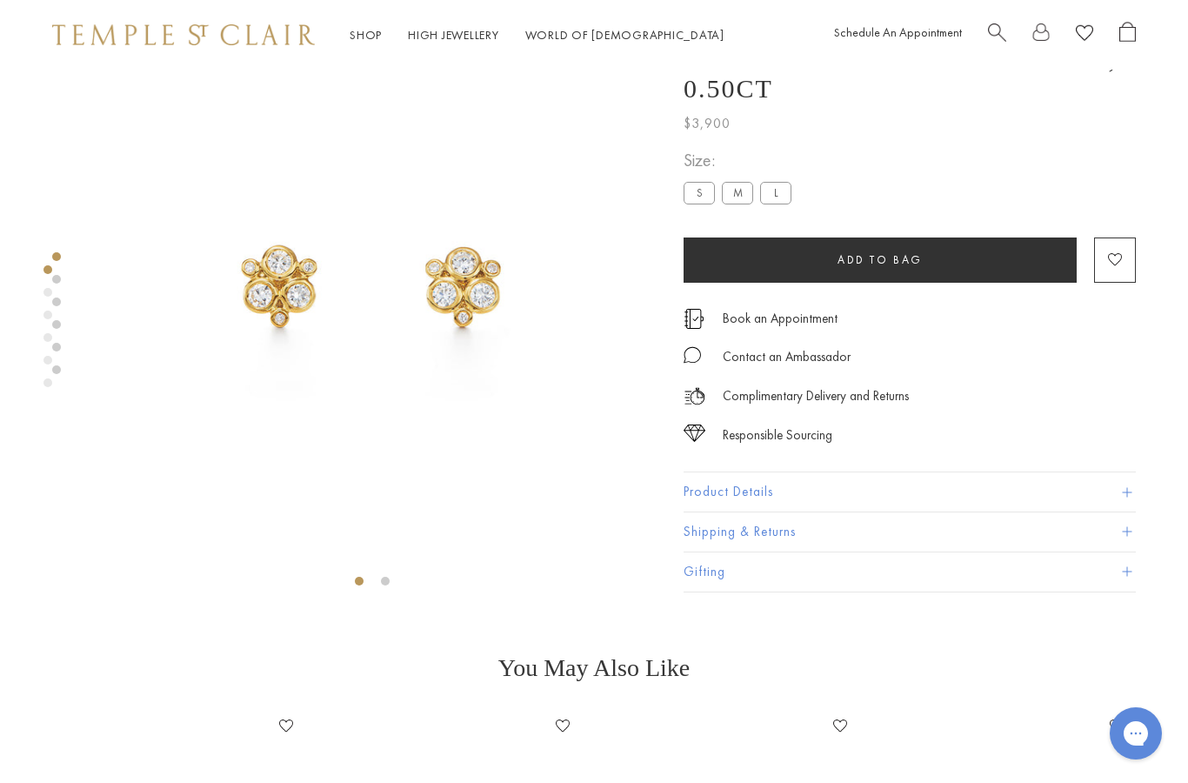
click at [732, 198] on label "M" at bounding box center [737, 194] width 31 height 22
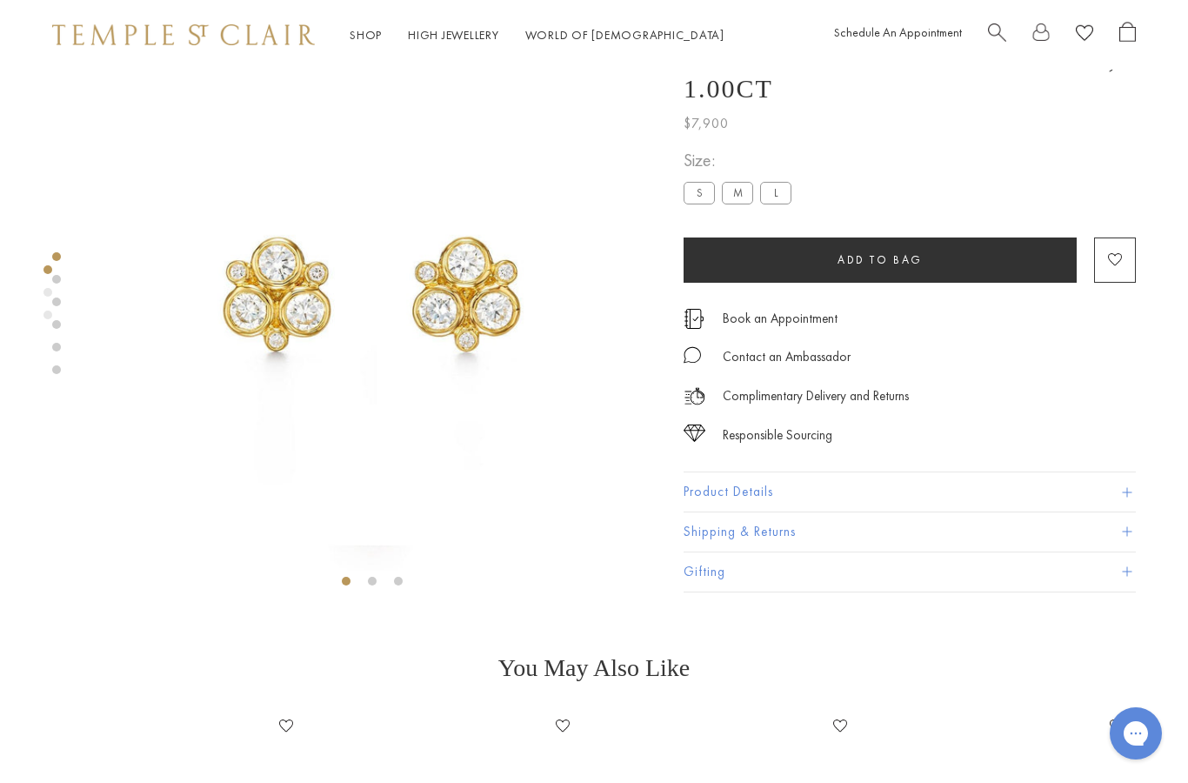
click at [170, 539] on img at bounding box center [372, 285] width 571 height 571
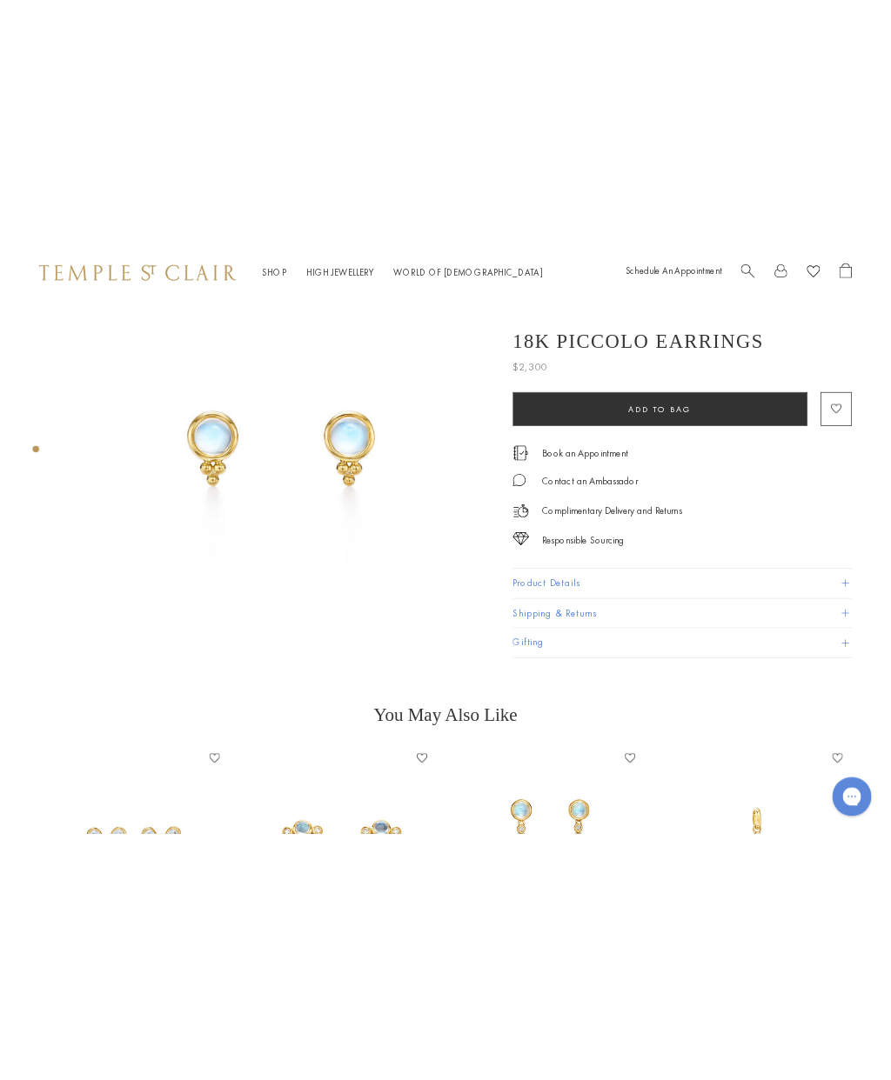
scroll to position [91, 0]
